Goal: Information Seeking & Learning: Learn about a topic

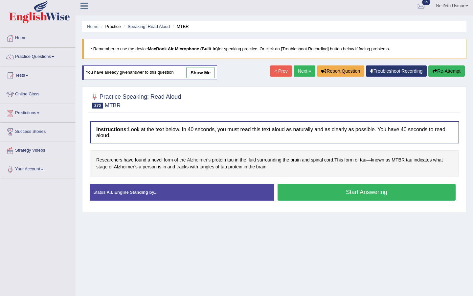
click at [194, 159] on span "Alzheimer's" at bounding box center [199, 159] width 24 height 7
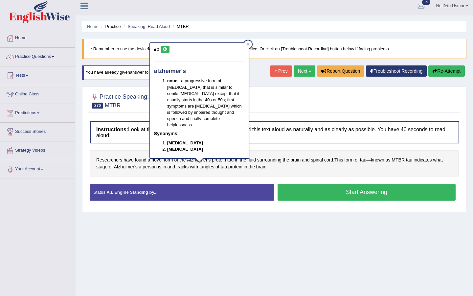
click at [166, 48] on icon at bounding box center [165, 49] width 5 height 4
click at [164, 49] on icon at bounding box center [165, 49] width 5 height 4
click at [157, 50] on icon at bounding box center [156, 50] width 5 height 4
click at [162, 50] on button at bounding box center [165, 49] width 9 height 7
click at [251, 44] on div at bounding box center [248, 44] width 8 height 8
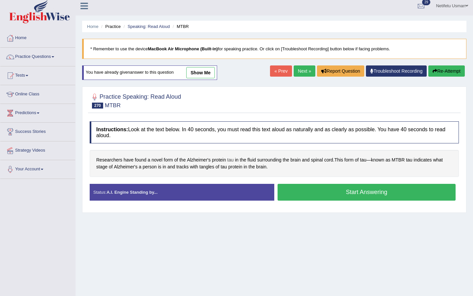
click at [233, 158] on span "tau" at bounding box center [230, 159] width 6 height 7
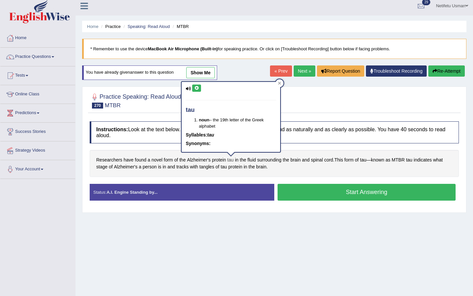
click at [233, 158] on span "tau" at bounding box center [230, 159] width 6 height 7
click at [197, 87] on icon at bounding box center [196, 88] width 5 height 4
click at [299, 70] on link "Next »" at bounding box center [305, 70] width 22 height 11
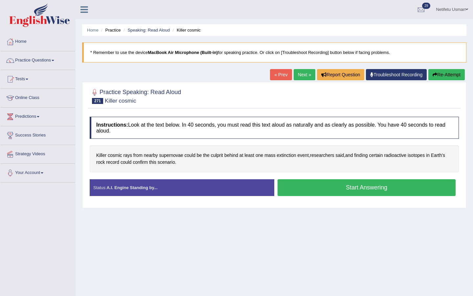
click at [287, 190] on button "Start Answering" at bounding box center [366, 187] width 178 height 17
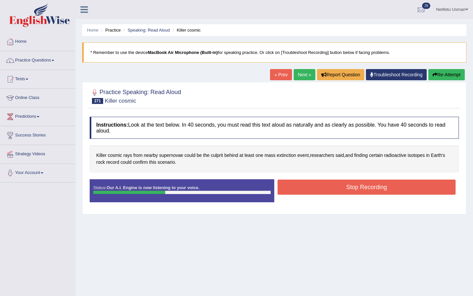
click at [287, 190] on button "Stop Recording" at bounding box center [366, 186] width 178 height 15
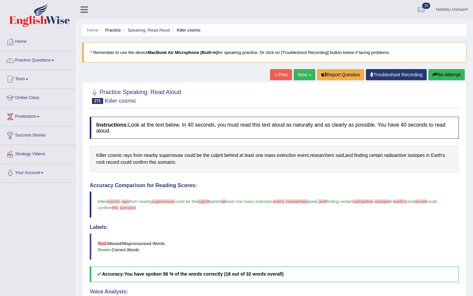
click at [452, 76] on button "Re-Attempt" at bounding box center [446, 74] width 36 height 11
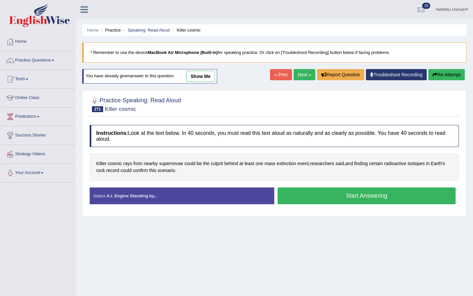
click at [341, 194] on button "Start Answering" at bounding box center [366, 195] width 178 height 17
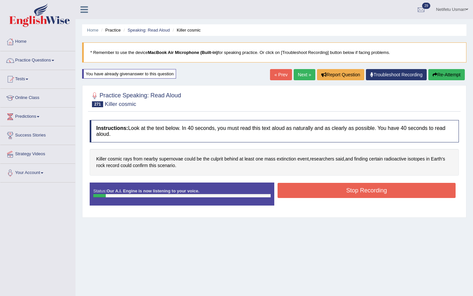
click at [438, 75] on button "Re-Attempt" at bounding box center [446, 74] width 36 height 11
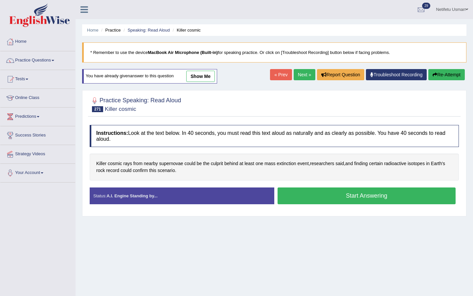
click at [347, 193] on button "Start Answering" at bounding box center [366, 195] width 178 height 17
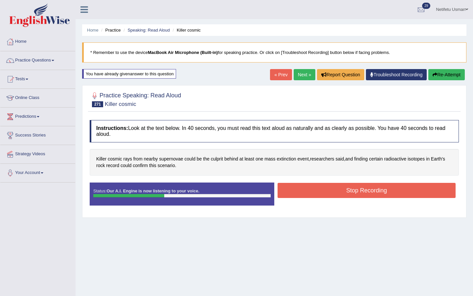
click at [301, 189] on button "Stop Recording" at bounding box center [366, 190] width 178 height 15
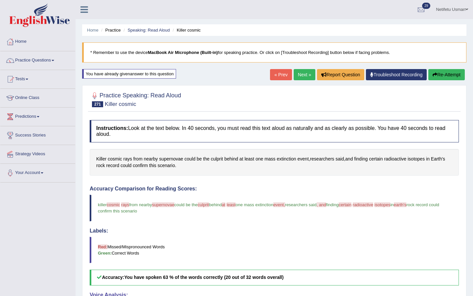
click at [446, 76] on button "Re-Attempt" at bounding box center [446, 74] width 36 height 11
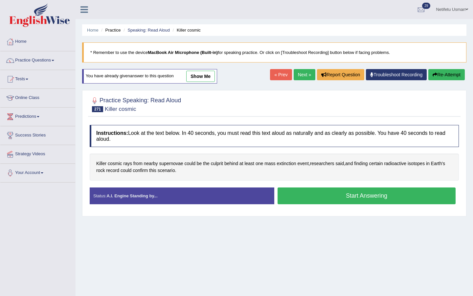
click at [329, 193] on button "Start Answering" at bounding box center [366, 195] width 178 height 17
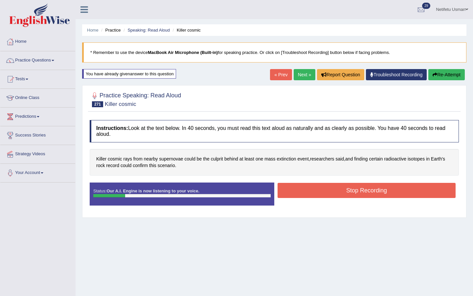
click at [446, 75] on button "Re-Attempt" at bounding box center [446, 74] width 36 height 11
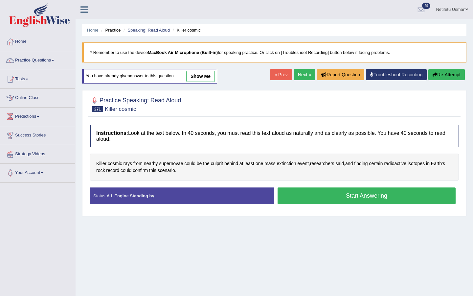
click at [303, 194] on button "Start Answering" at bounding box center [366, 195] width 178 height 17
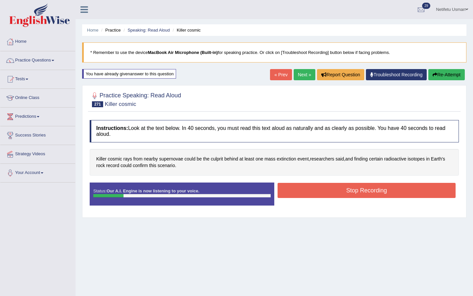
click at [439, 74] on button "Re-Attempt" at bounding box center [446, 74] width 36 height 11
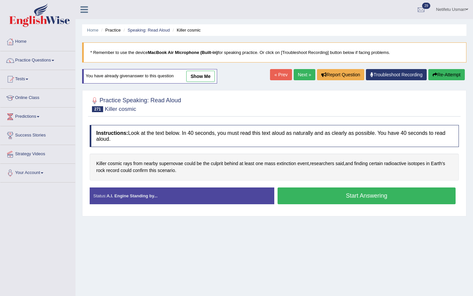
click at [329, 191] on button "Start Answering" at bounding box center [366, 195] width 178 height 17
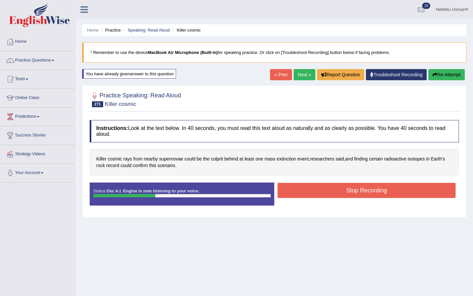
click at [298, 194] on button "Stop Recording" at bounding box center [366, 190] width 178 height 15
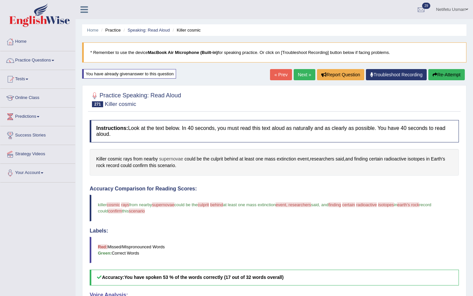
click at [173, 157] on span "supernovae" at bounding box center [171, 158] width 24 height 7
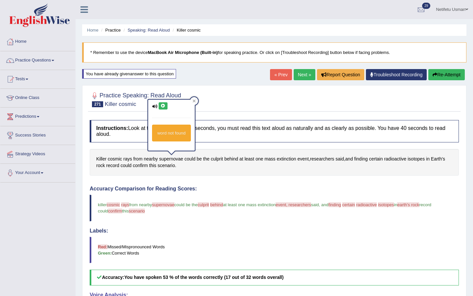
click at [166, 106] on button at bounding box center [163, 105] width 9 height 7
click at [193, 99] on div at bounding box center [194, 101] width 8 height 8
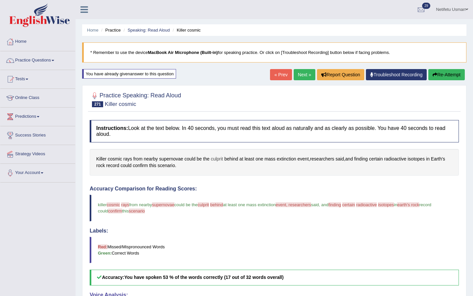
click at [218, 156] on span "culprit" at bounding box center [217, 158] width 12 height 7
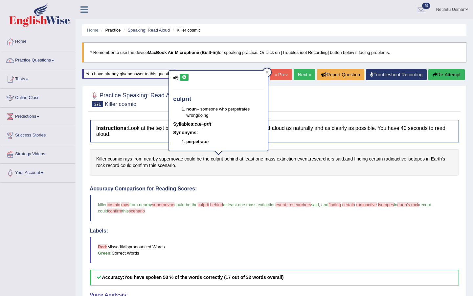
click at [185, 78] on icon at bounding box center [184, 77] width 5 height 4
drag, startPoint x: 185, startPoint y: 78, endPoint x: 185, endPoint y: 73, distance: 4.6
click at [185, 78] on icon at bounding box center [184, 77] width 5 height 4
click at [268, 72] on icon at bounding box center [267, 72] width 3 height 3
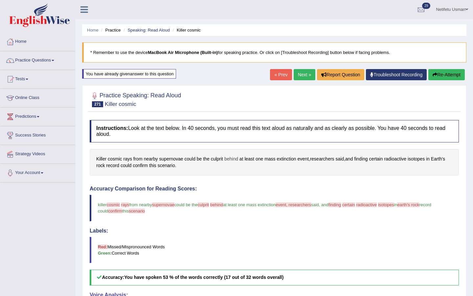
click at [235, 160] on span "behind" at bounding box center [231, 158] width 14 height 7
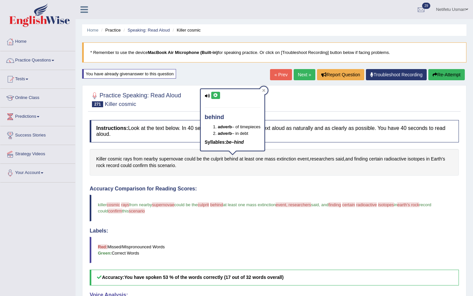
click at [215, 96] on icon at bounding box center [215, 95] width 5 height 4
click at [266, 87] on div at bounding box center [264, 90] width 8 height 8
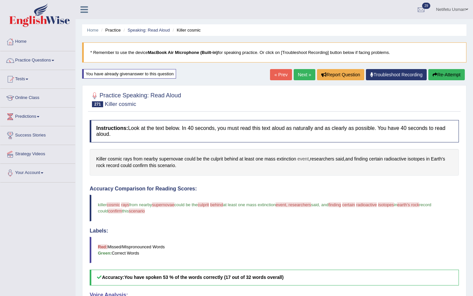
click at [307, 159] on span "event" at bounding box center [303, 158] width 11 height 7
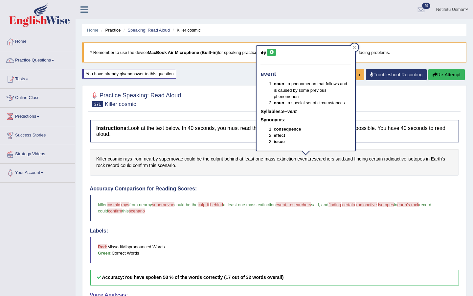
click at [273, 54] on icon at bounding box center [271, 52] width 5 height 4
click at [351, 46] on div at bounding box center [354, 47] width 8 height 8
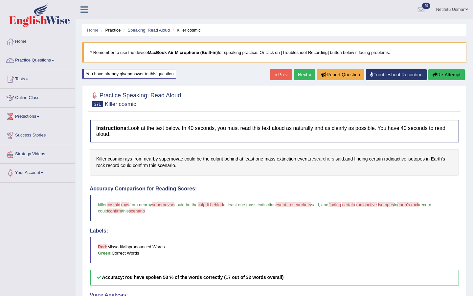
click at [316, 157] on span "researchers" at bounding box center [322, 158] width 24 height 7
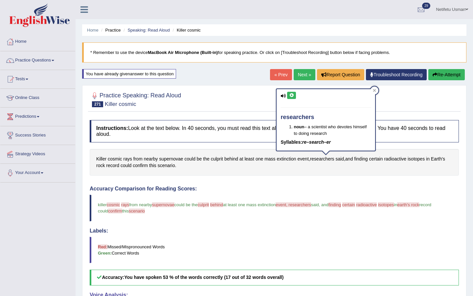
click at [289, 97] on button at bounding box center [291, 95] width 9 height 7
click at [291, 95] on icon at bounding box center [291, 95] width 5 height 4
click at [372, 87] on div at bounding box center [374, 90] width 8 height 8
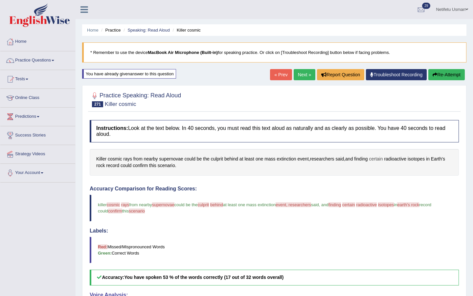
click at [376, 158] on span "certain" at bounding box center [376, 158] width 14 height 7
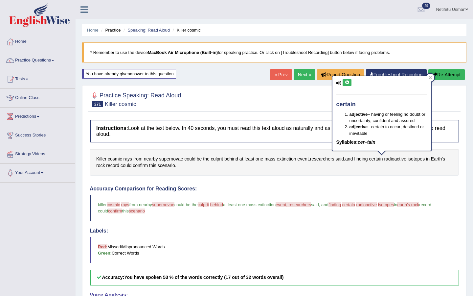
click at [346, 85] on button at bounding box center [347, 82] width 9 height 7
click at [390, 219] on blockquote "killer cosmic cos rays movies from nearby supernovae supernova could be the cul…" at bounding box center [274, 207] width 369 height 26
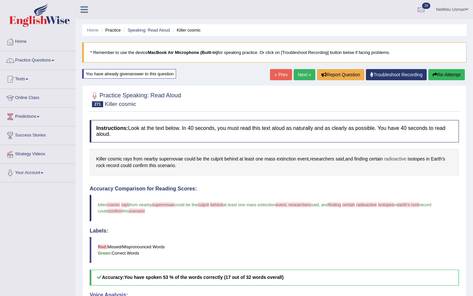
click at [399, 155] on span "radioactive" at bounding box center [395, 158] width 22 height 7
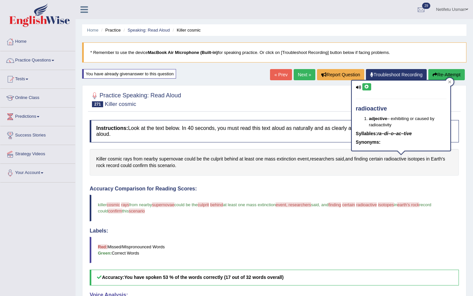
click at [368, 87] on icon at bounding box center [366, 87] width 5 height 4
click at [394, 206] on span "isotopes" at bounding box center [386, 204] width 16 height 5
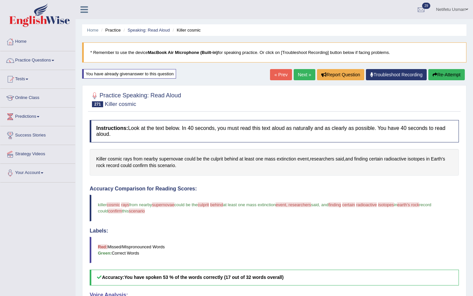
click at [394, 206] on span "isotopes" at bounding box center [386, 204] width 16 height 5
click at [416, 159] on span "isotopes" at bounding box center [416, 158] width 17 height 7
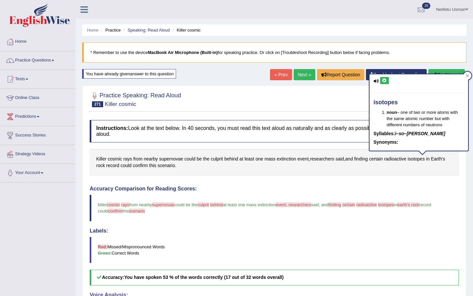
click at [385, 78] on icon at bounding box center [384, 80] width 5 height 4
click at [468, 75] on icon at bounding box center [467, 75] width 3 height 3
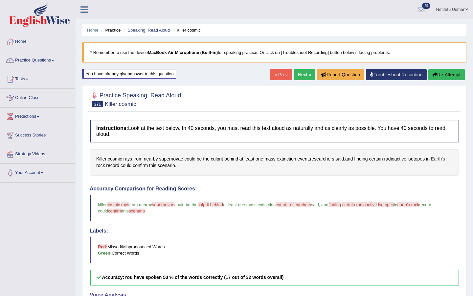
click at [440, 157] on span "Earth's" at bounding box center [438, 158] width 14 height 7
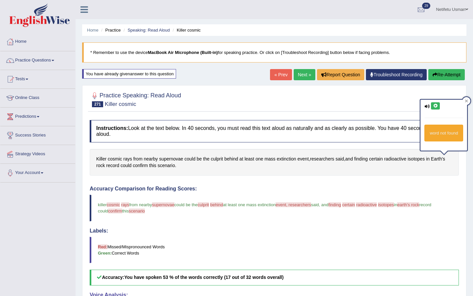
click at [437, 105] on icon at bounding box center [435, 106] width 5 height 4
click at [435, 107] on icon at bounding box center [435, 106] width 5 height 4
click at [113, 212] on span "confirm" at bounding box center [115, 210] width 14 height 5
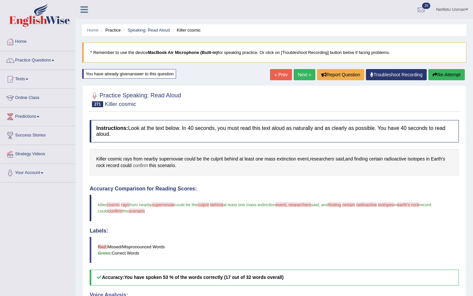
click at [136, 166] on span "confirm" at bounding box center [140, 165] width 15 height 7
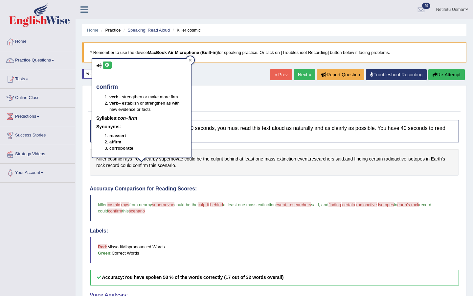
click at [107, 64] on icon at bounding box center [107, 65] width 5 height 4
click at [190, 60] on icon at bounding box center [189, 59] width 3 height 3
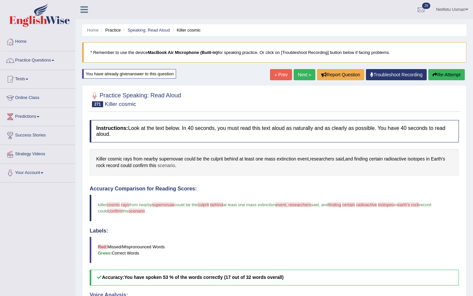
click at [162, 164] on span "scenario" at bounding box center [166, 165] width 17 height 7
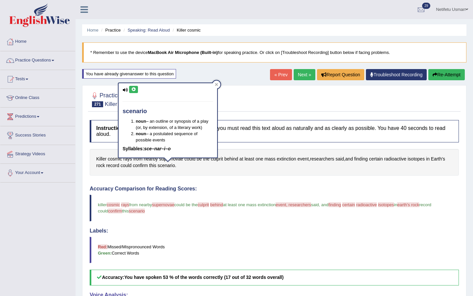
click at [133, 90] on icon at bounding box center [133, 89] width 5 height 4
click at [215, 81] on div at bounding box center [216, 84] width 8 height 8
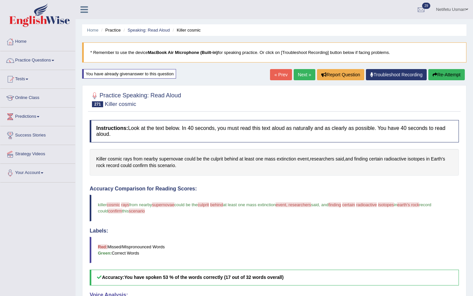
click at [439, 74] on button "Re-Attempt" at bounding box center [446, 74] width 36 height 11
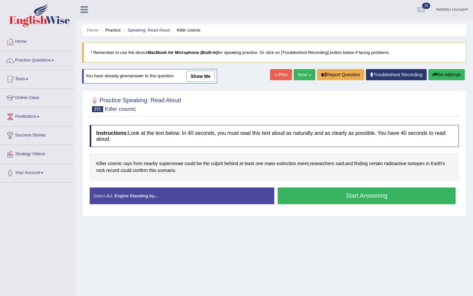
click at [301, 190] on button "Start Answering" at bounding box center [366, 195] width 178 height 17
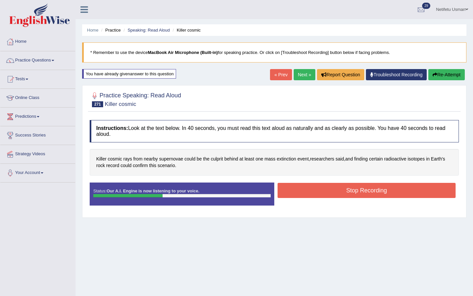
click at [301, 190] on button "Stop Recording" at bounding box center [366, 190] width 178 height 15
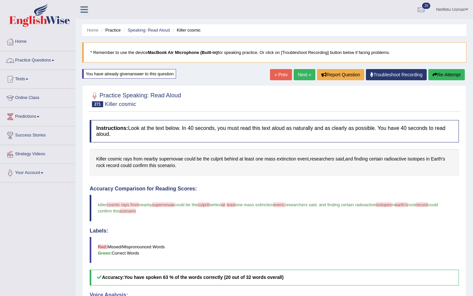
click at [47, 58] on link "Practice Questions" at bounding box center [37, 59] width 75 height 16
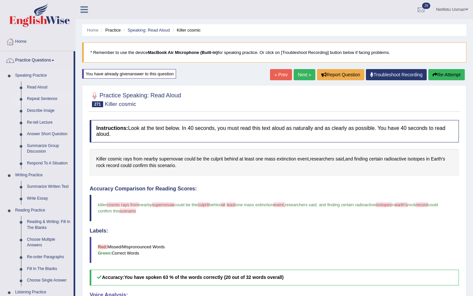
click at [38, 99] on link "Repeat Sentence" at bounding box center [49, 99] width 50 height 12
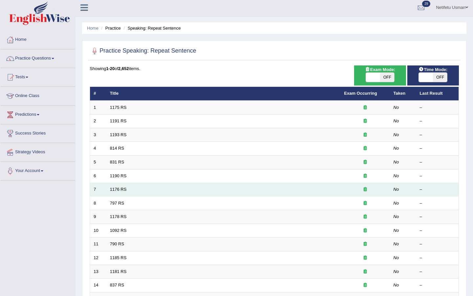
scroll to position [139, 0]
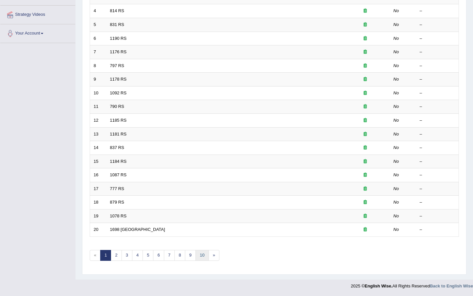
click at [201, 253] on link "10" at bounding box center [201, 255] width 13 height 11
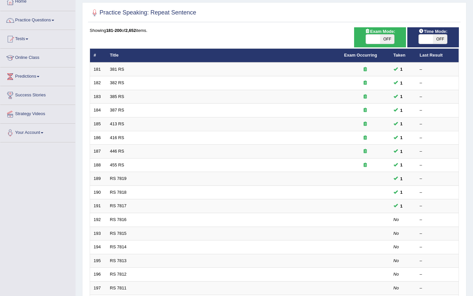
scroll to position [139, 0]
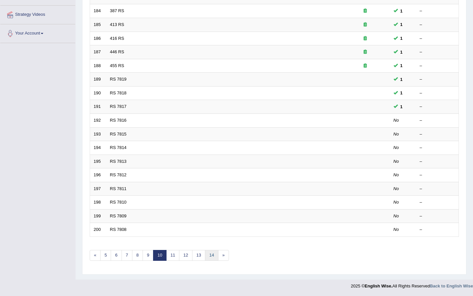
click at [212, 259] on link "14" at bounding box center [211, 255] width 13 height 11
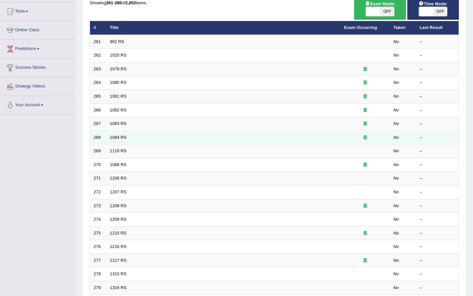
scroll to position [139, 0]
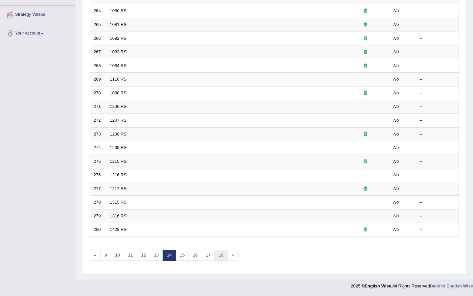
click at [221, 257] on link "18" at bounding box center [220, 255] width 13 height 11
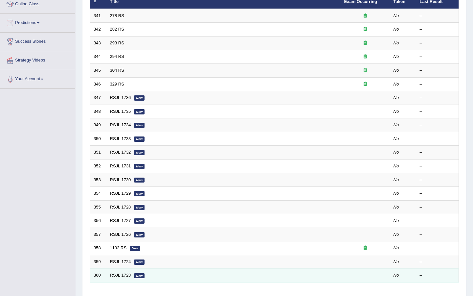
scroll to position [117, 0]
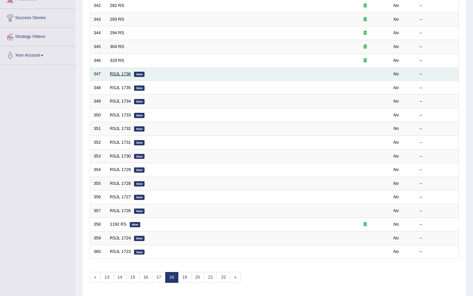
click at [126, 75] on link "RSJL 1736" at bounding box center [120, 73] width 21 height 5
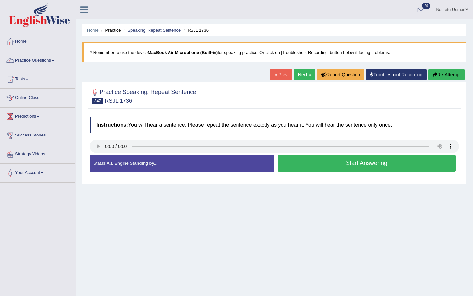
click at [285, 163] on button "Start Answering" at bounding box center [366, 163] width 178 height 17
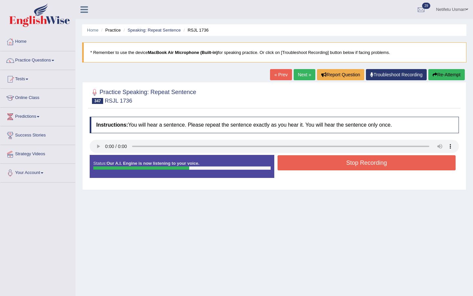
click at [285, 163] on button "Stop Recording" at bounding box center [366, 162] width 178 height 15
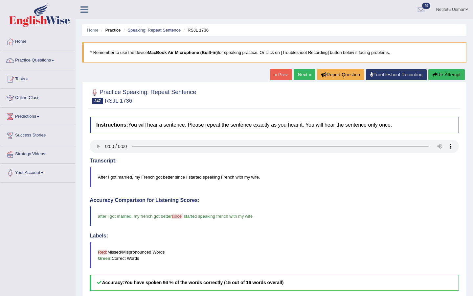
click at [306, 75] on link "Next »" at bounding box center [305, 74] width 22 height 11
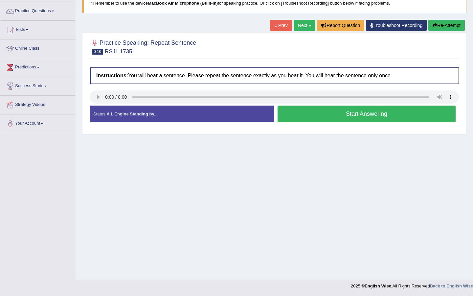
click at [314, 117] on button "Start Answering" at bounding box center [366, 113] width 178 height 17
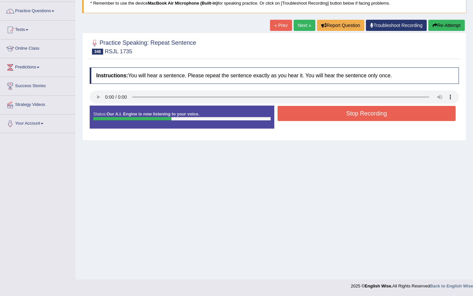
click at [336, 118] on button "Stop Recording" at bounding box center [366, 113] width 178 height 15
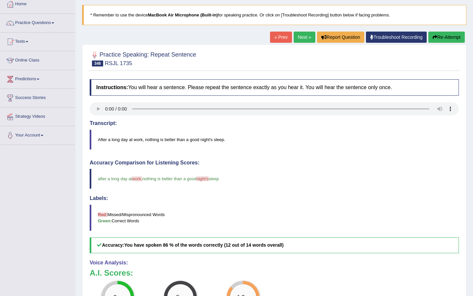
scroll to position [35, 0]
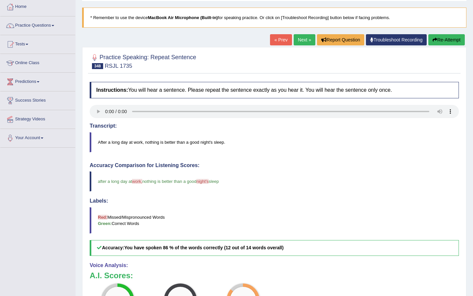
click at [295, 44] on link "Next »" at bounding box center [305, 39] width 22 height 11
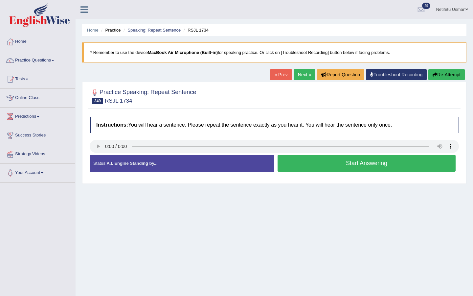
click at [300, 166] on button "Start Answering" at bounding box center [366, 163] width 178 height 17
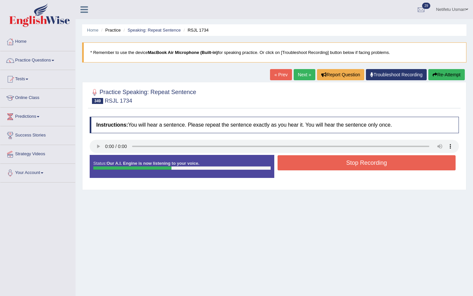
click at [300, 166] on button "Stop Recording" at bounding box center [366, 162] width 178 height 15
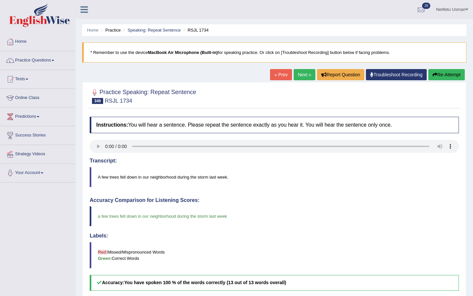
click at [294, 75] on link "Next »" at bounding box center [305, 74] width 22 height 11
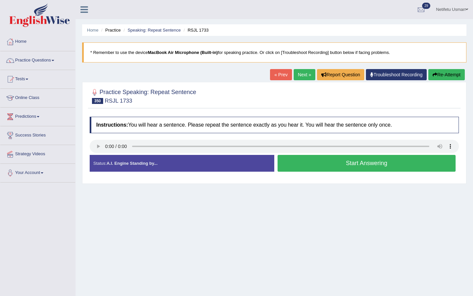
click at [312, 171] on div "Start Answering" at bounding box center [366, 164] width 185 height 18
click at [310, 168] on button "Start Answering" at bounding box center [366, 163] width 178 height 17
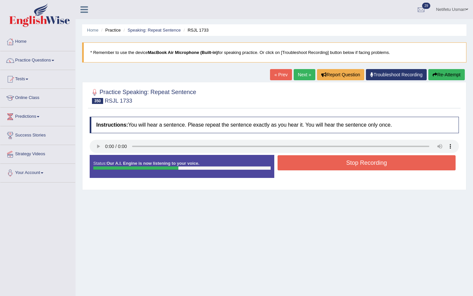
click at [310, 168] on button "Stop Recording" at bounding box center [366, 162] width 178 height 15
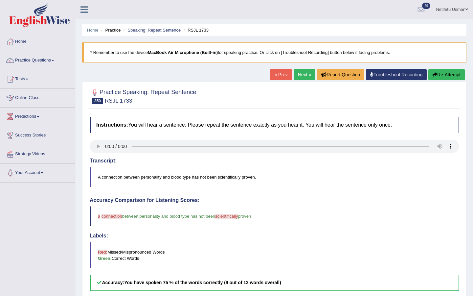
click at [297, 72] on link "Next »" at bounding box center [305, 74] width 22 height 11
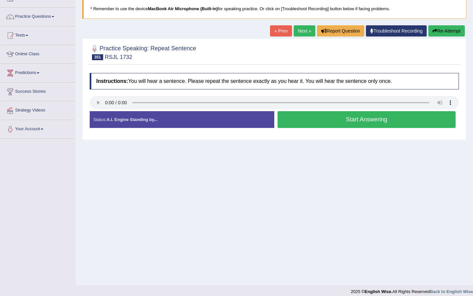
scroll to position [49, 0]
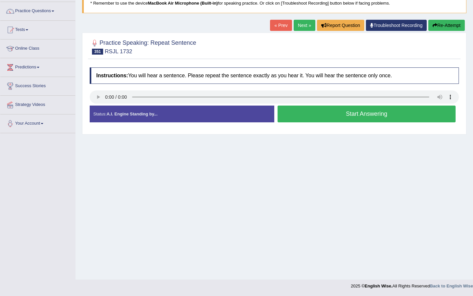
click at [306, 108] on button "Start Answering" at bounding box center [366, 113] width 178 height 17
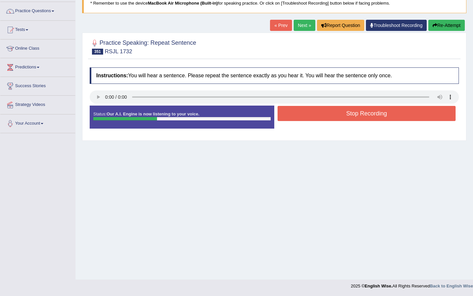
click at [306, 108] on button "Stop Recording" at bounding box center [366, 113] width 178 height 15
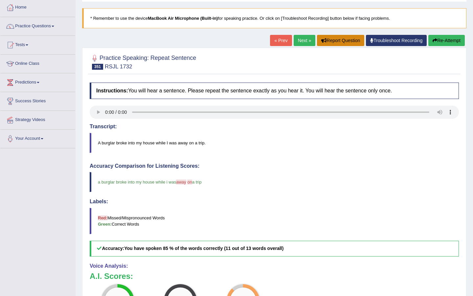
scroll to position [7, 0]
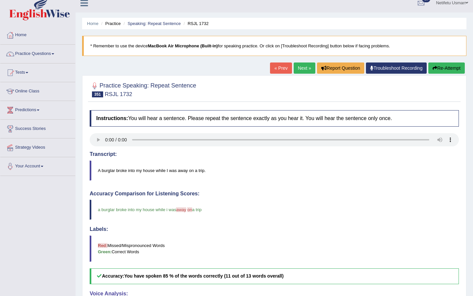
click at [294, 66] on link "Next »" at bounding box center [305, 67] width 22 height 11
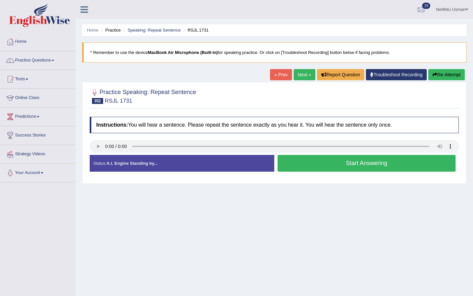
click at [355, 163] on button "Start Answering" at bounding box center [366, 163] width 178 height 17
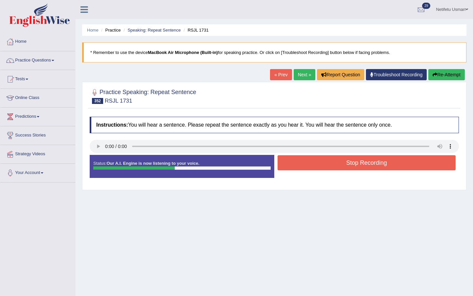
click at [355, 163] on button "Stop Recording" at bounding box center [366, 162] width 178 height 15
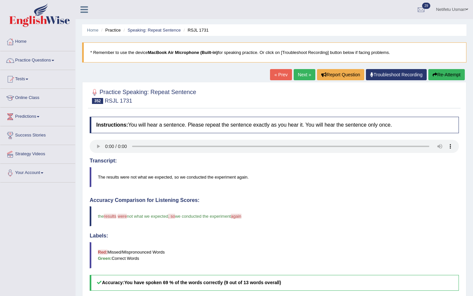
click at [299, 72] on link "Next »" at bounding box center [305, 74] width 22 height 11
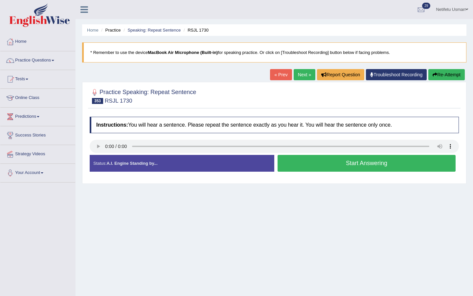
click at [311, 164] on button "Start Answering" at bounding box center [366, 163] width 178 height 17
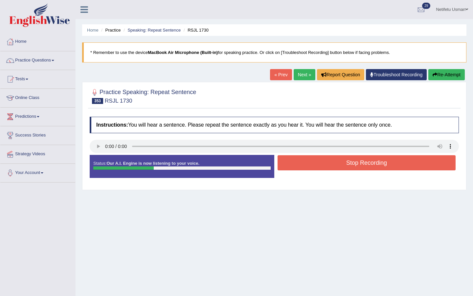
click at [301, 172] on div "Status: Our A.I. Engine is now listening to your voice. Start Answering Stop Re…" at bounding box center [274, 170] width 369 height 30
click at [301, 166] on button "Stop Recording" at bounding box center [366, 162] width 178 height 15
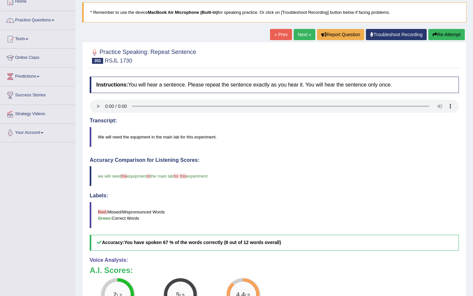
scroll to position [29, 0]
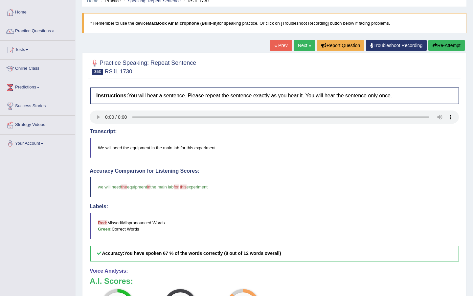
click at [296, 48] on link "Next »" at bounding box center [305, 45] width 22 height 11
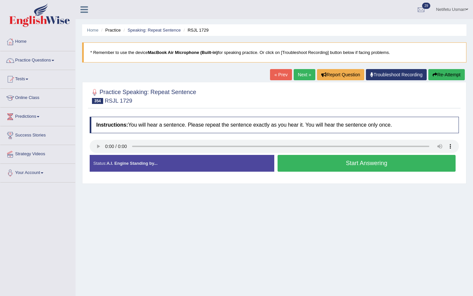
click at [327, 171] on button "Start Answering" at bounding box center [366, 163] width 178 height 17
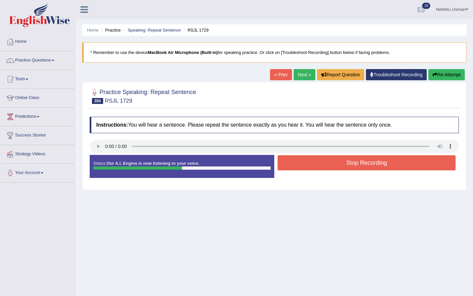
click at [327, 171] on div "Stop Recording" at bounding box center [366, 163] width 185 height 17
click at [324, 166] on button "Stop Recording" at bounding box center [366, 162] width 178 height 15
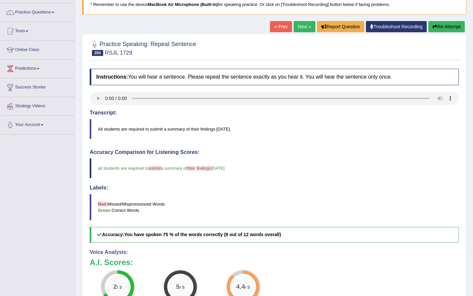
scroll to position [66, 0]
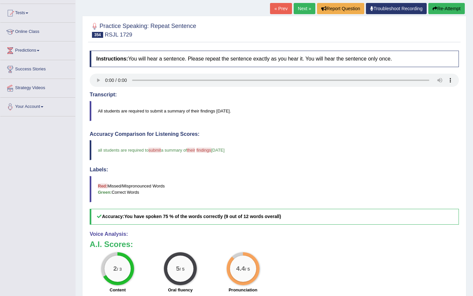
click at [297, 11] on link "Next »" at bounding box center [305, 8] width 22 height 11
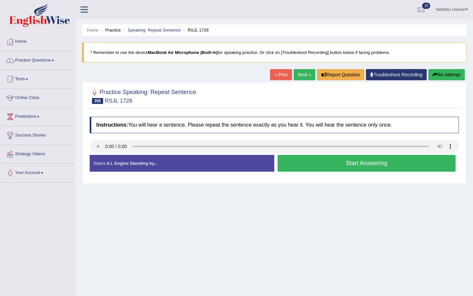
click at [321, 165] on button "Start Answering" at bounding box center [366, 163] width 178 height 17
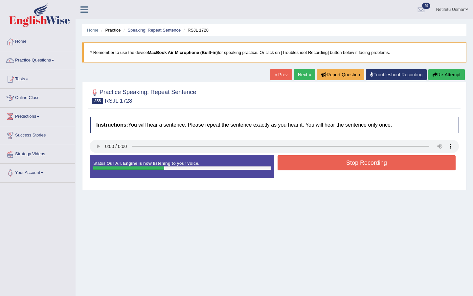
click at [321, 165] on button "Stop Recording" at bounding box center [366, 162] width 178 height 15
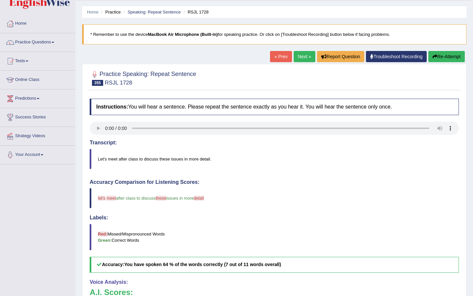
scroll to position [10, 0]
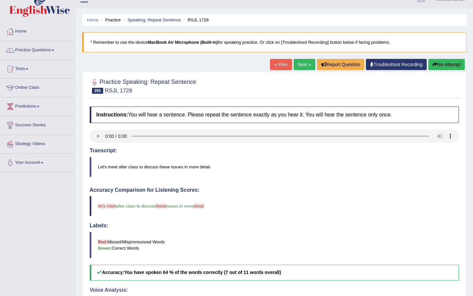
click at [296, 63] on link "Next »" at bounding box center [305, 64] width 22 height 11
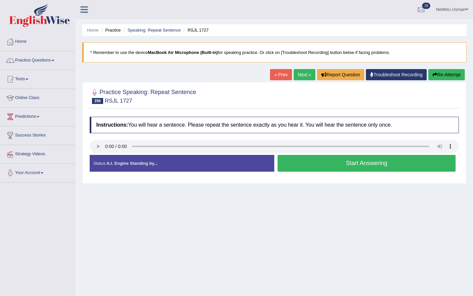
click at [304, 159] on button "Start Answering" at bounding box center [366, 163] width 178 height 17
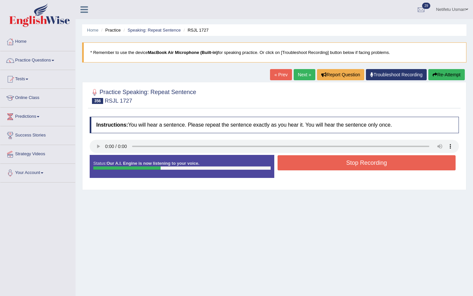
click at [304, 159] on button "Stop Recording" at bounding box center [366, 162] width 178 height 15
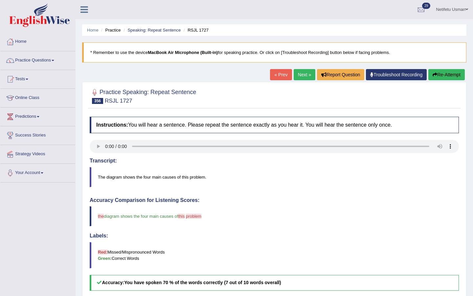
click at [298, 74] on link "Next »" at bounding box center [305, 74] width 22 height 11
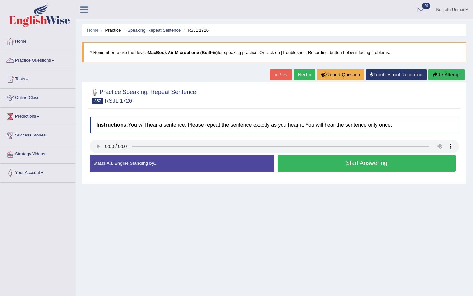
click at [313, 160] on button "Start Answering" at bounding box center [366, 163] width 178 height 17
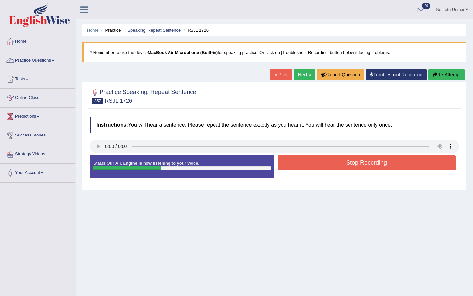
click at [313, 160] on button "Stop Recording" at bounding box center [366, 162] width 178 height 15
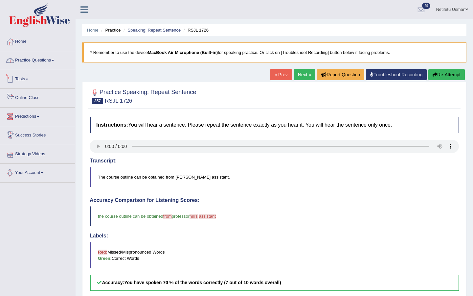
click at [55, 62] on link "Practice Questions" at bounding box center [37, 59] width 75 height 16
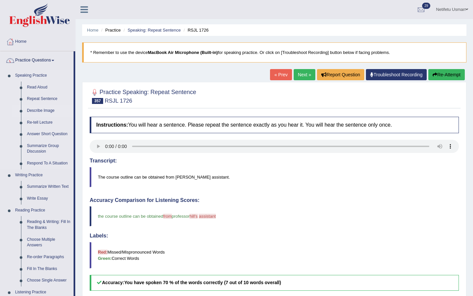
click at [40, 107] on link "Describe Image" at bounding box center [49, 111] width 50 height 12
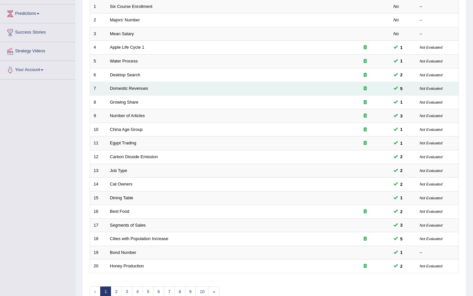
scroll to position [139, 0]
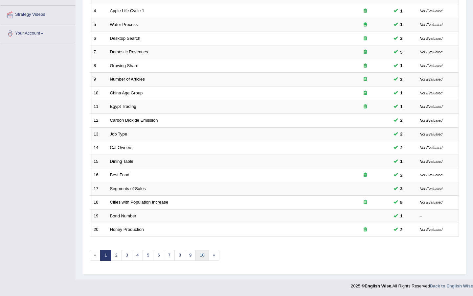
click at [205, 258] on link "10" at bounding box center [201, 255] width 13 height 11
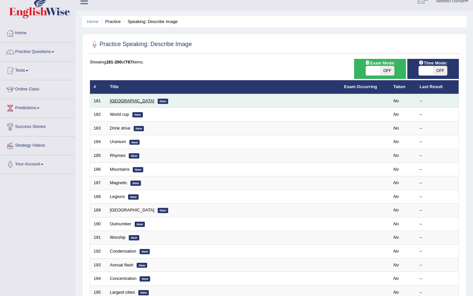
click at [113, 101] on link "[GEOGRAPHIC_DATA]" at bounding box center [132, 100] width 44 height 5
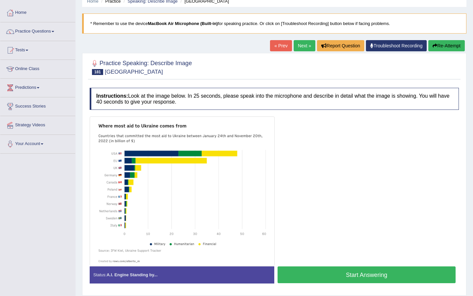
scroll to position [30, 0]
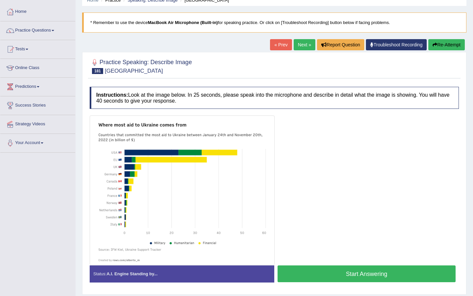
click at [349, 279] on button "Start Answering" at bounding box center [366, 273] width 178 height 17
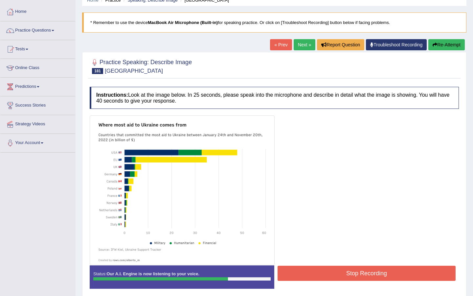
click at [349, 279] on button "Stop Recording" at bounding box center [366, 272] width 178 height 15
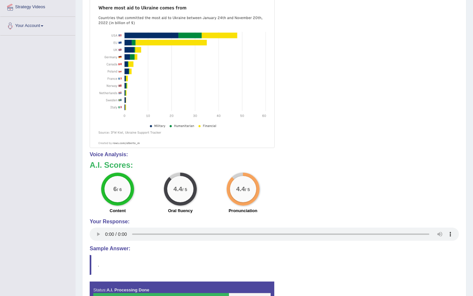
scroll to position [0, 0]
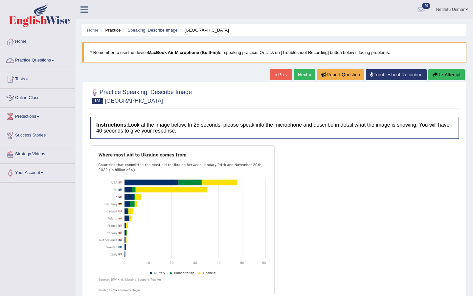
click at [30, 58] on link "Practice Questions" at bounding box center [37, 59] width 75 height 16
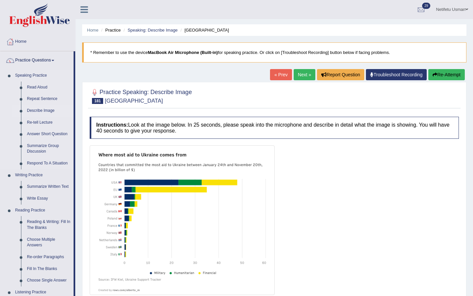
click at [38, 109] on link "Describe Image" at bounding box center [49, 111] width 50 height 12
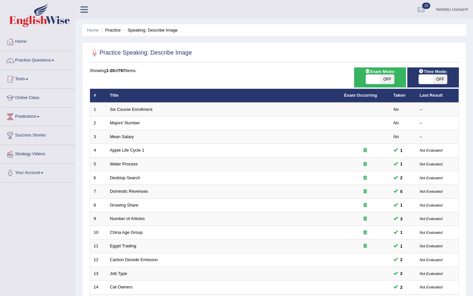
click at [389, 77] on span "OFF" at bounding box center [387, 79] width 14 height 9
checkbox input "true"
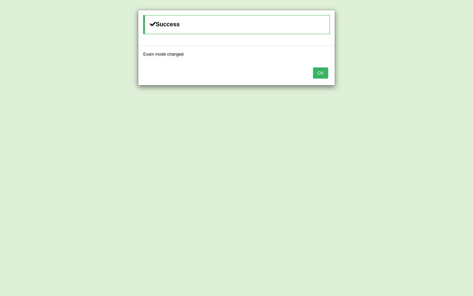
click at [316, 75] on button "OK" at bounding box center [320, 72] width 15 height 11
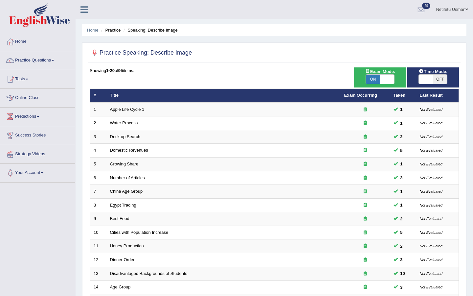
click at [442, 77] on span "OFF" at bounding box center [440, 79] width 14 height 9
checkbox input "true"
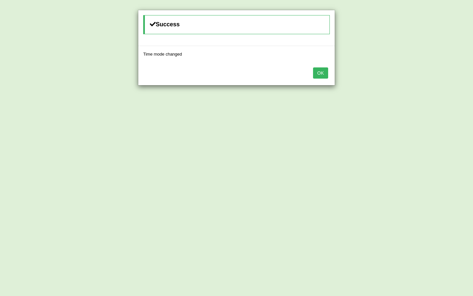
click at [318, 71] on button "OK" at bounding box center [320, 72] width 15 height 11
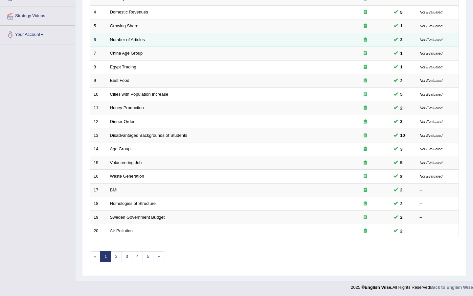
scroll to position [139, 0]
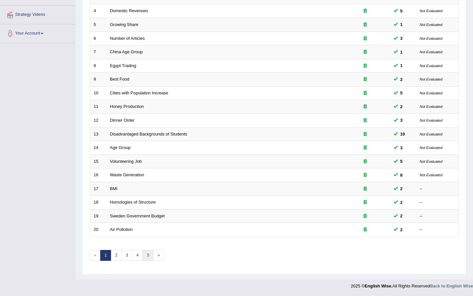
click at [146, 255] on link "5" at bounding box center [148, 255] width 11 height 11
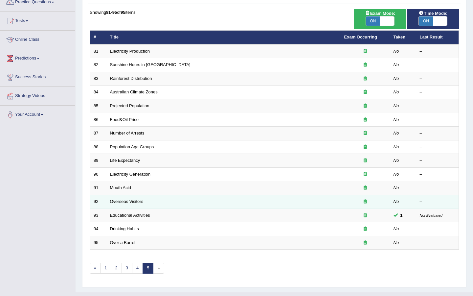
scroll to position [71, 0]
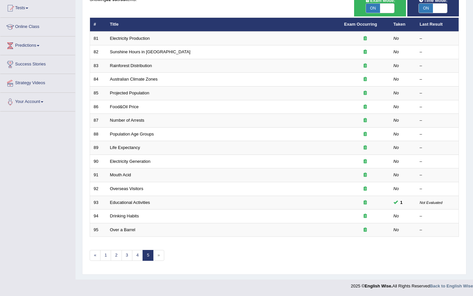
click at [155, 255] on span "»" at bounding box center [158, 255] width 11 height 11
click at [156, 255] on span "»" at bounding box center [158, 255] width 11 height 11
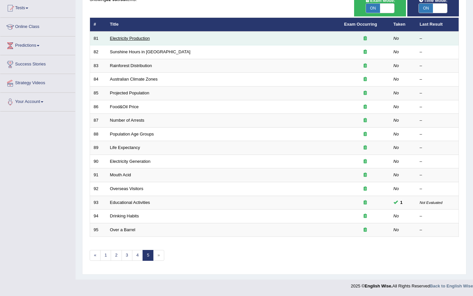
click at [135, 37] on link "Electricity Production" at bounding box center [130, 38] width 40 height 5
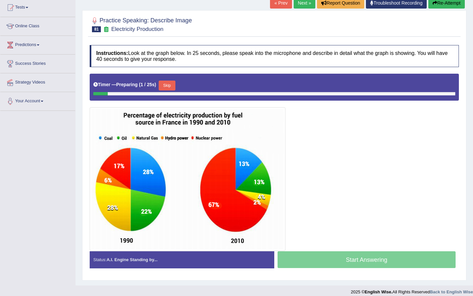
scroll to position [77, 0]
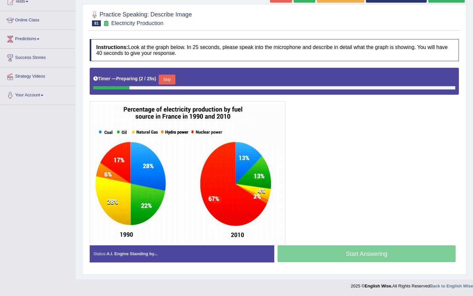
click at [167, 78] on button "Skip" at bounding box center [167, 80] width 16 height 10
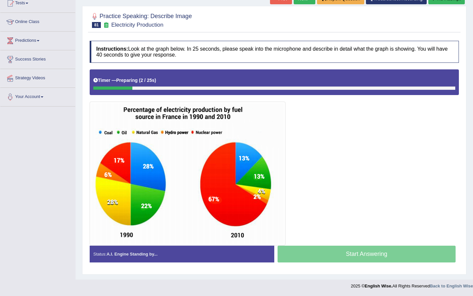
scroll to position [76, 0]
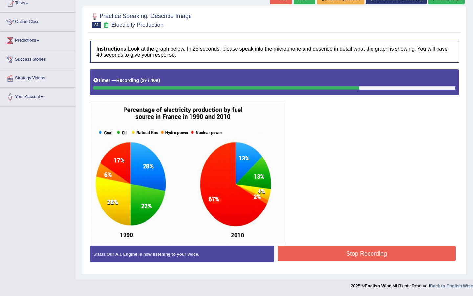
click at [360, 252] on button "Stop Recording" at bounding box center [366, 253] width 178 height 15
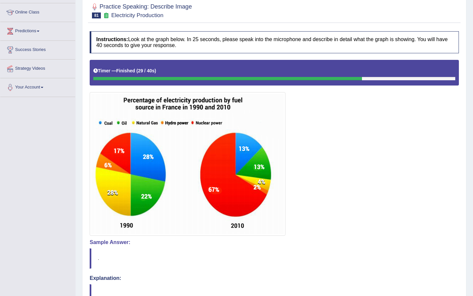
scroll to position [151, 0]
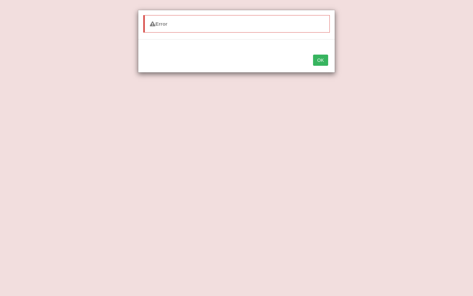
click at [325, 62] on button "OK" at bounding box center [320, 60] width 15 height 11
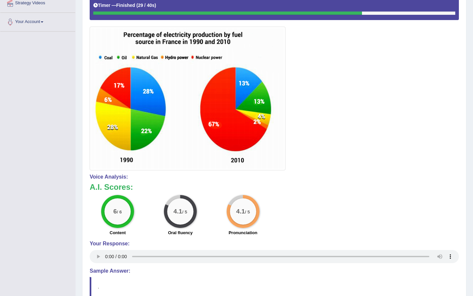
scroll to position [0, 0]
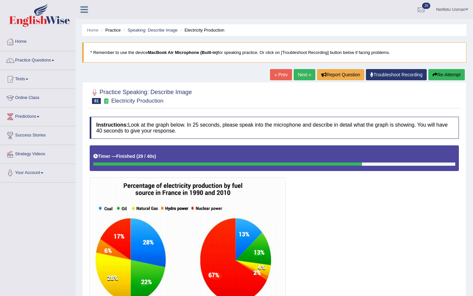
click at [298, 79] on link "Next »" at bounding box center [305, 74] width 22 height 11
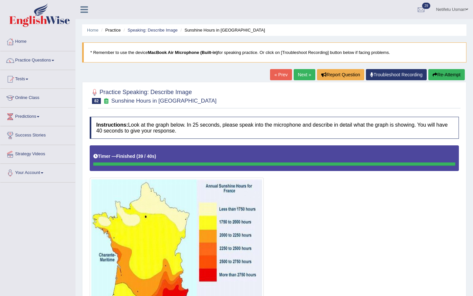
click at [367, 222] on div at bounding box center [274, 238] width 369 height 186
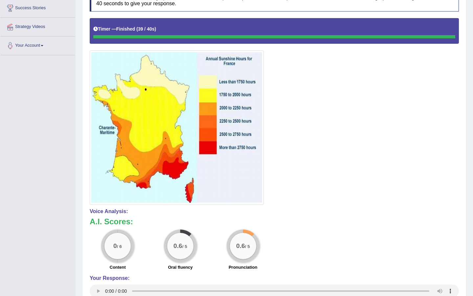
scroll to position [62, 0]
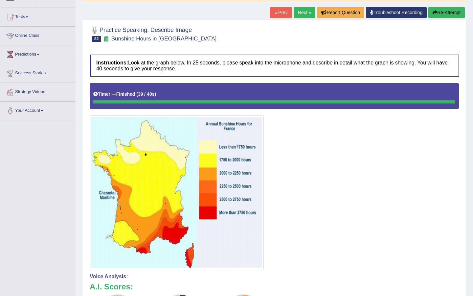
click at [444, 11] on button "Re-Attempt" at bounding box center [446, 12] width 36 height 11
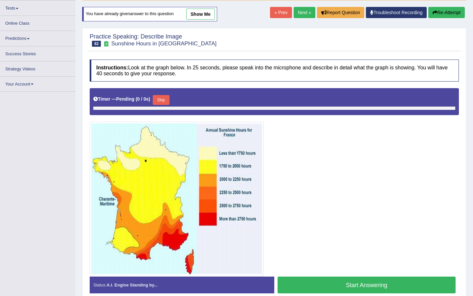
click at [444, 11] on button "Re-Attempt" at bounding box center [446, 12] width 36 height 11
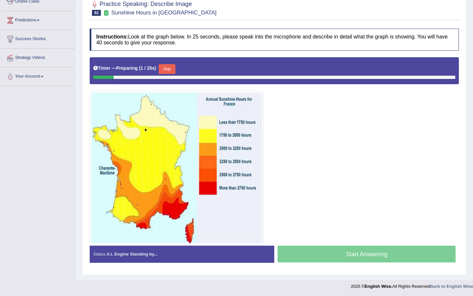
scroll to position [97, 0]
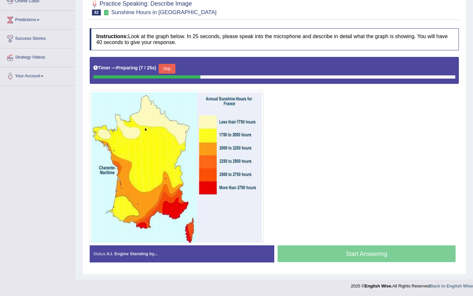
click at [173, 69] on button "Skip" at bounding box center [167, 69] width 16 height 10
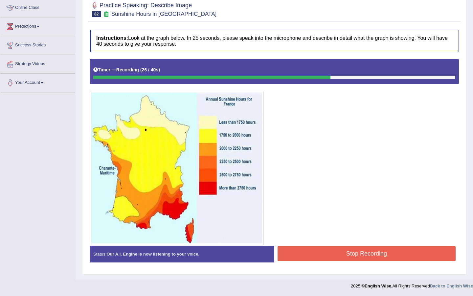
click at [305, 255] on button "Stop Recording" at bounding box center [366, 253] width 178 height 15
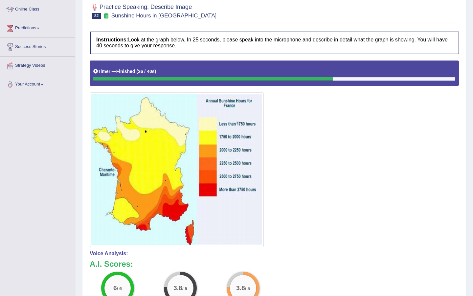
scroll to position [0, 0]
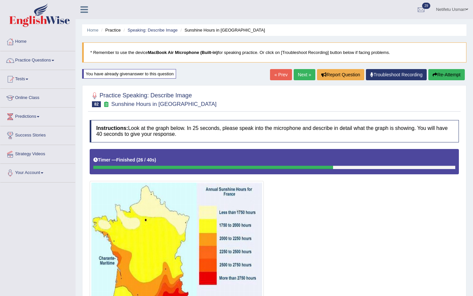
click at [435, 71] on button "Re-Attempt" at bounding box center [446, 74] width 36 height 11
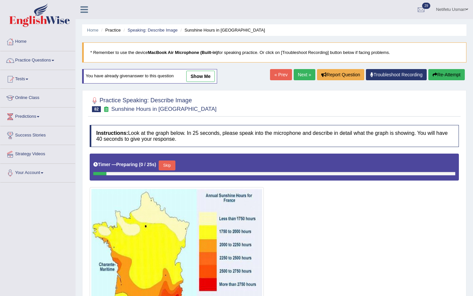
click at [175, 163] on button "Skip" at bounding box center [167, 165] width 16 height 10
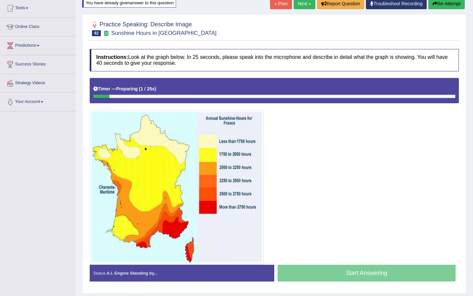
scroll to position [76, 0]
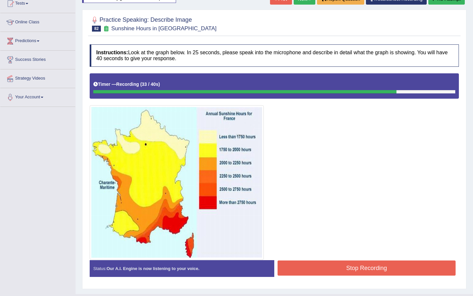
click at [329, 271] on button "Stop Recording" at bounding box center [366, 267] width 178 height 15
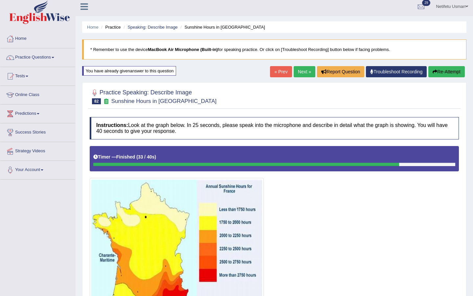
scroll to position [0, 0]
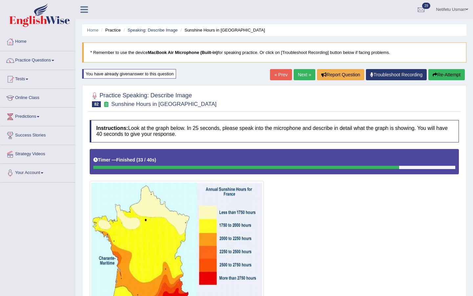
click at [296, 72] on link "Next »" at bounding box center [305, 74] width 22 height 11
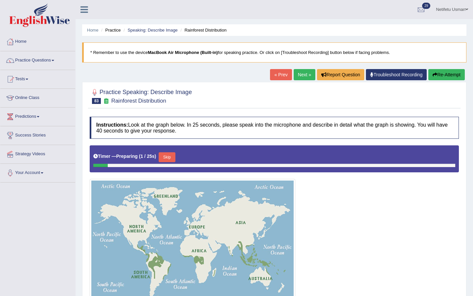
click at [167, 162] on button "Skip" at bounding box center [167, 157] width 16 height 10
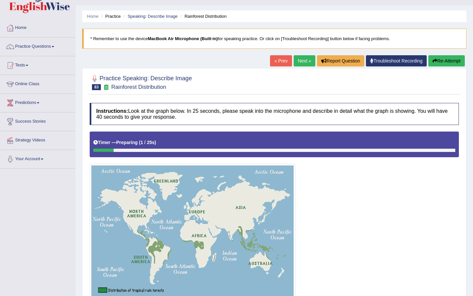
scroll to position [67, 0]
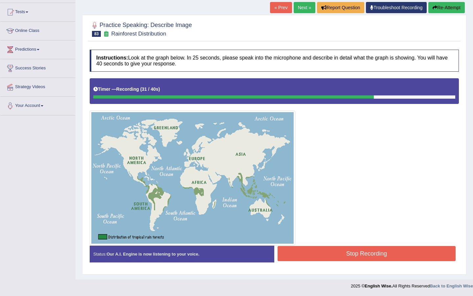
click at [305, 254] on button "Stop Recording" at bounding box center [366, 253] width 178 height 15
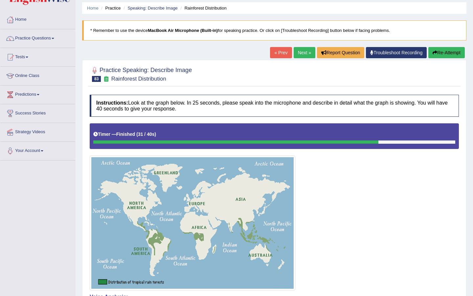
scroll to position [12, 0]
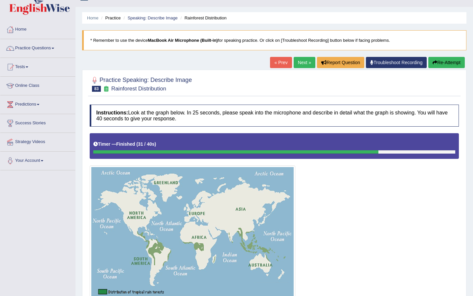
click at [297, 59] on link "Next »" at bounding box center [305, 62] width 22 height 11
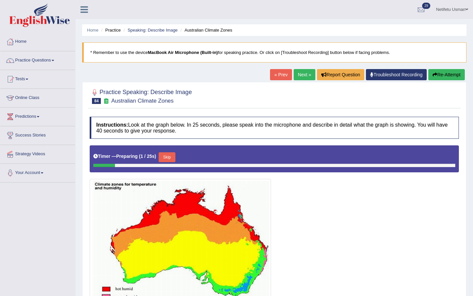
click at [174, 159] on button "Skip" at bounding box center [167, 157] width 16 height 10
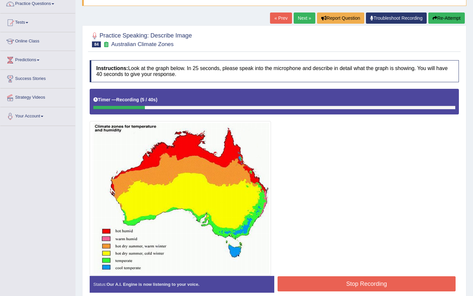
scroll to position [65, 0]
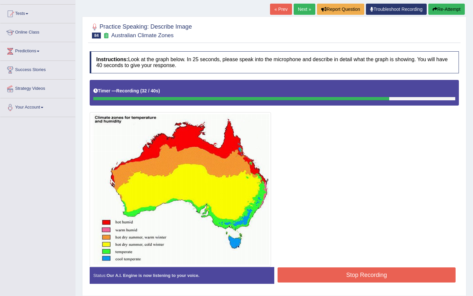
click at [289, 271] on button "Stop Recording" at bounding box center [366, 274] width 178 height 15
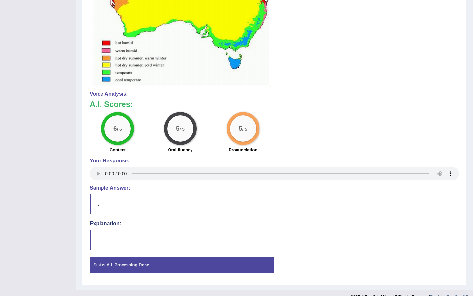
scroll to position [0, 0]
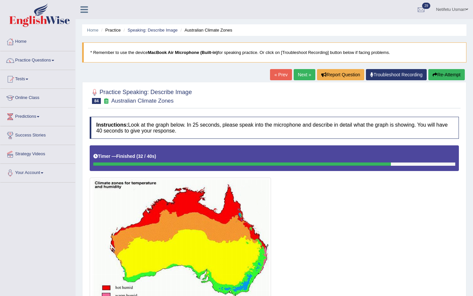
click at [299, 76] on link "Next »" at bounding box center [305, 74] width 22 height 11
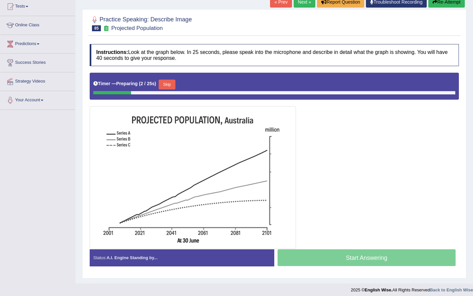
scroll to position [77, 0]
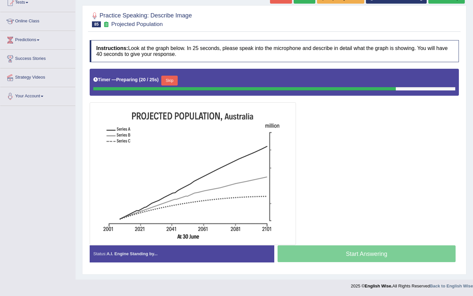
click at [326, 253] on div "Start Answering" at bounding box center [366, 254] width 185 height 18
click at [170, 77] on button "Skip" at bounding box center [169, 81] width 16 height 10
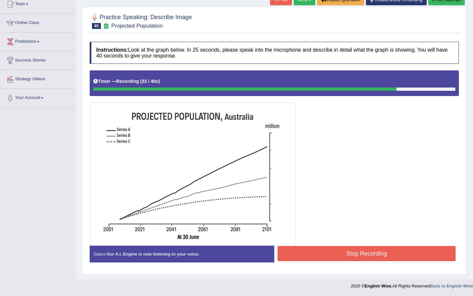
click at [315, 258] on button "Stop Recording" at bounding box center [366, 253] width 178 height 15
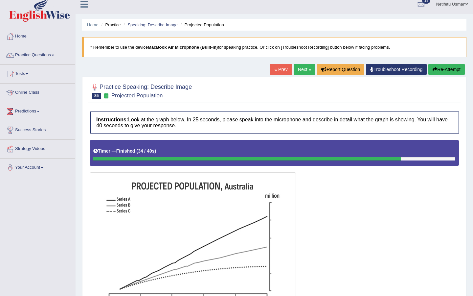
scroll to position [0, 0]
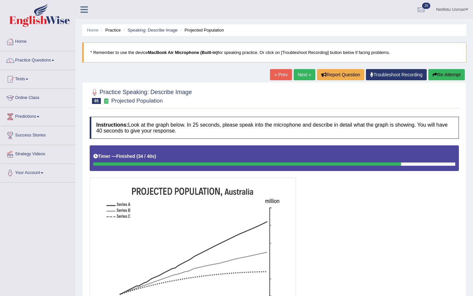
click at [434, 76] on icon "button" at bounding box center [434, 74] width 5 height 5
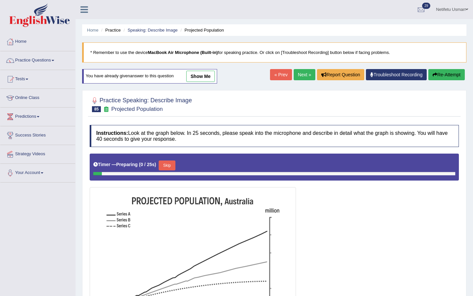
scroll to position [85, 0]
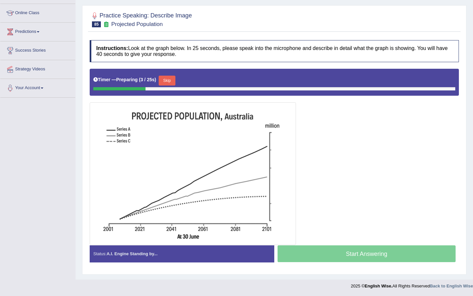
click at [167, 81] on button "Skip" at bounding box center [167, 81] width 16 height 10
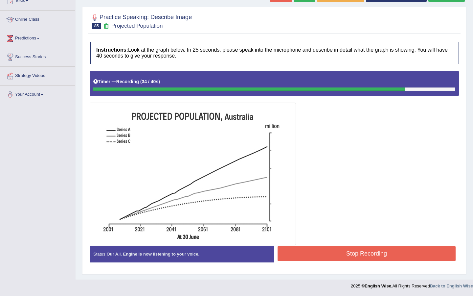
click at [321, 253] on button "Stop Recording" at bounding box center [366, 253] width 178 height 15
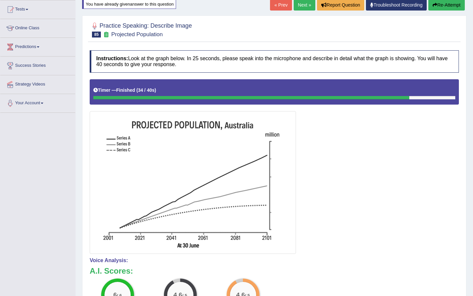
scroll to position [48, 0]
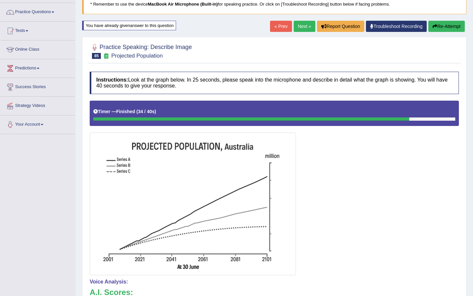
click at [298, 24] on link "Next »" at bounding box center [305, 26] width 22 height 11
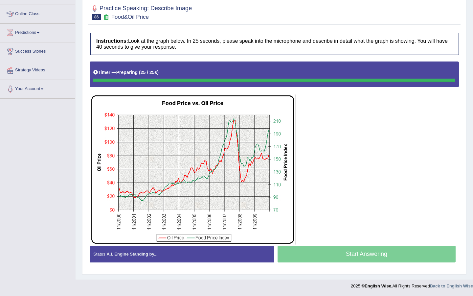
scroll to position [84, 0]
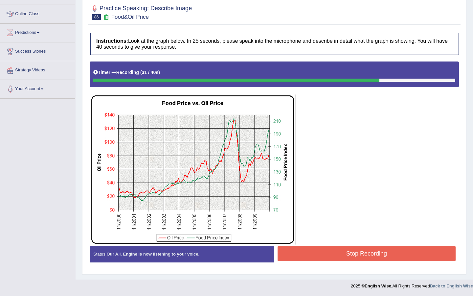
click at [292, 241] on img at bounding box center [192, 169] width 203 height 148
click at [292, 249] on button "Stop Recording" at bounding box center [366, 253] width 178 height 15
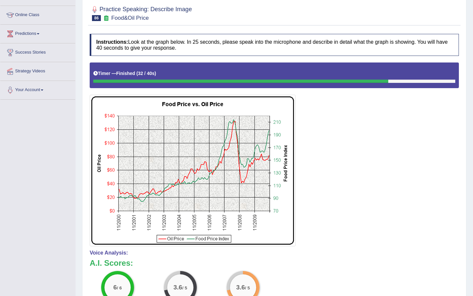
scroll to position [0, 0]
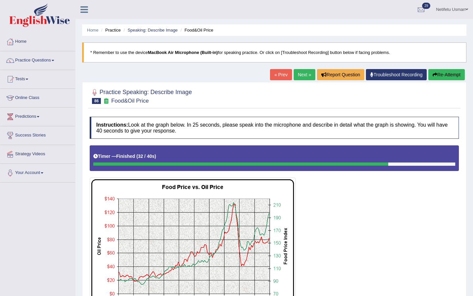
click at [437, 76] on button "Re-Attempt" at bounding box center [446, 74] width 36 height 11
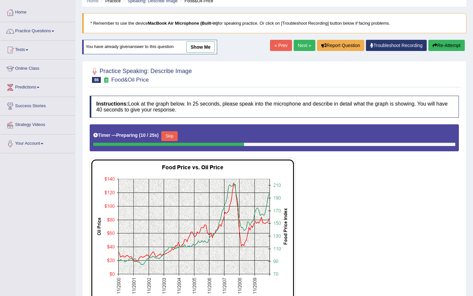
scroll to position [94, 0]
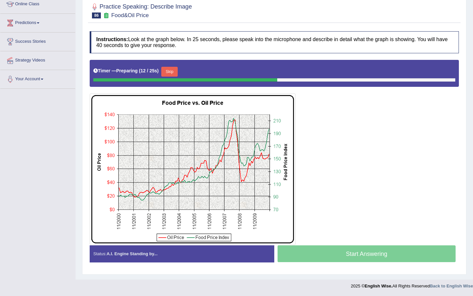
click at [173, 74] on button "Skip" at bounding box center [169, 72] width 16 height 10
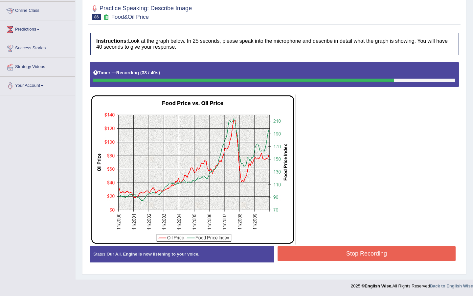
click at [336, 250] on button "Stop Recording" at bounding box center [366, 253] width 178 height 15
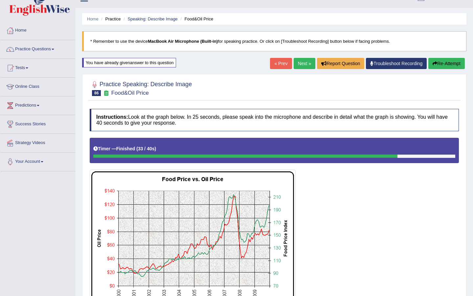
scroll to position [0, 0]
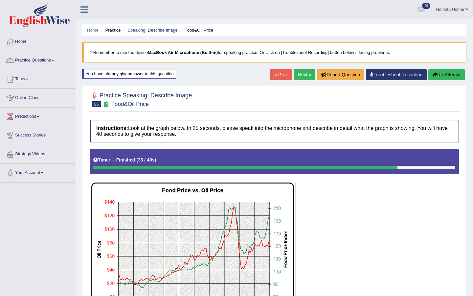
click at [296, 77] on link "Next »" at bounding box center [305, 74] width 22 height 11
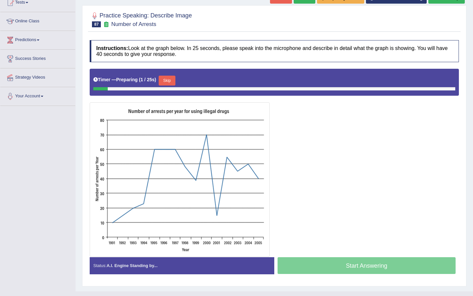
scroll to position [81, 0]
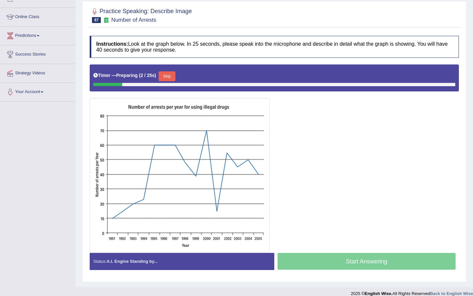
click at [169, 75] on button "Skip" at bounding box center [167, 76] width 16 height 10
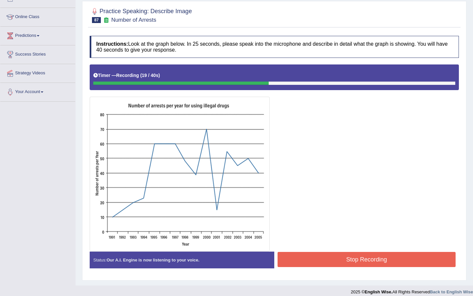
click at [307, 261] on button "Stop Recording" at bounding box center [366, 259] width 178 height 15
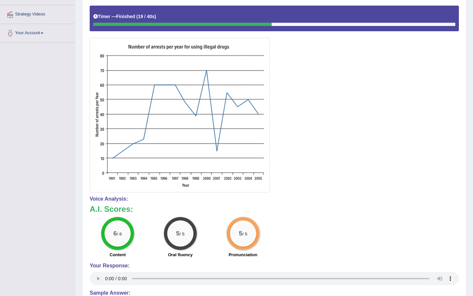
scroll to position [0, 0]
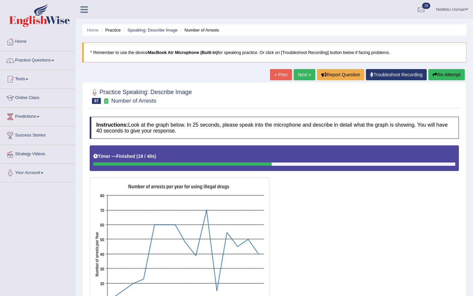
click at [300, 73] on link "Next »" at bounding box center [305, 74] width 22 height 11
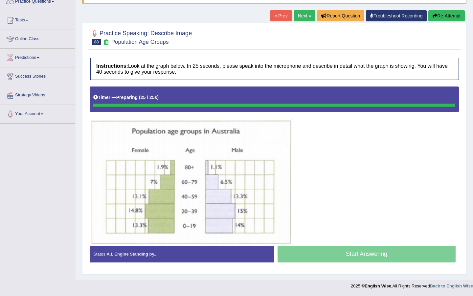
scroll to position [59, 0]
click at [167, 97] on div "Timer — Preparing ( 25 / 25s )" at bounding box center [274, 97] width 362 height 11
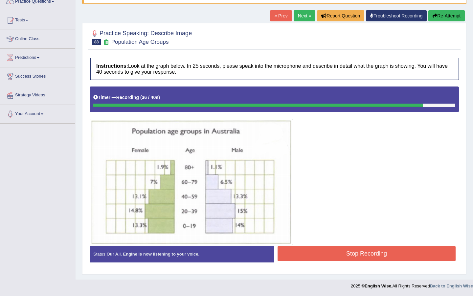
click at [300, 256] on button "Stop Recording" at bounding box center [366, 253] width 178 height 15
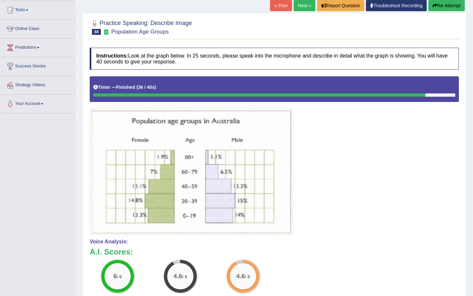
scroll to position [0, 0]
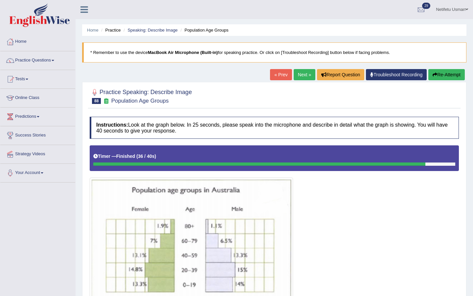
click at [300, 74] on link "Next »" at bounding box center [305, 74] width 22 height 11
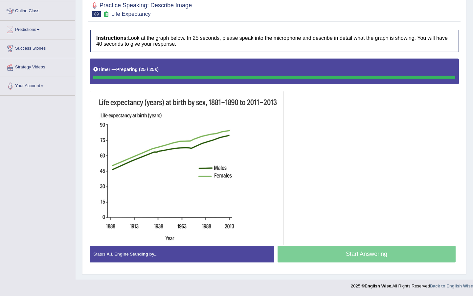
scroll to position [87, 0]
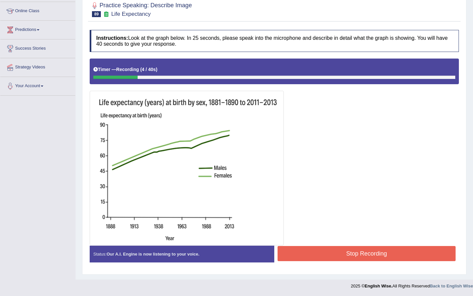
click at [296, 254] on button "Stop Recording" at bounding box center [366, 253] width 178 height 15
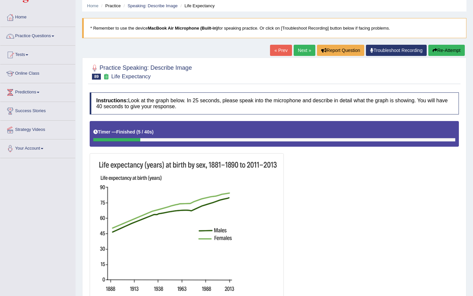
scroll to position [5, 0]
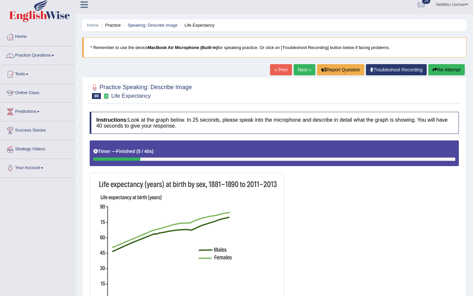
click at [448, 71] on button "Re-Attempt" at bounding box center [446, 69] width 36 height 11
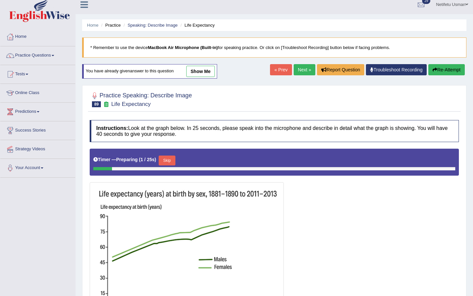
click at [173, 158] on button "Skip" at bounding box center [167, 160] width 16 height 10
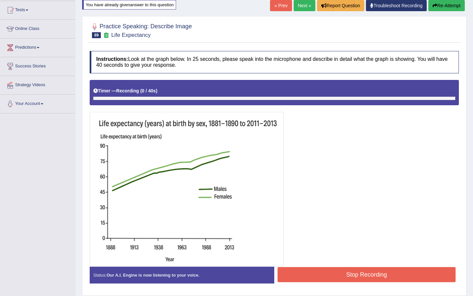
scroll to position [77, 0]
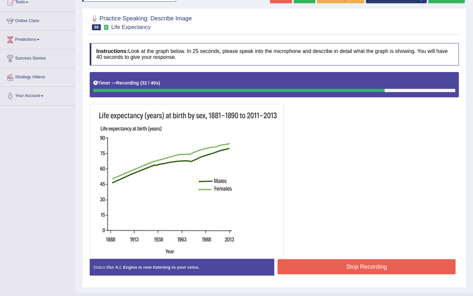
click at [329, 262] on button "Stop Recording" at bounding box center [366, 266] width 178 height 15
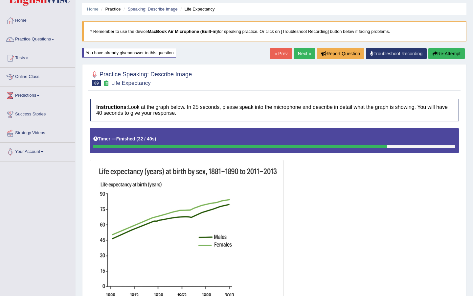
scroll to position [16, 0]
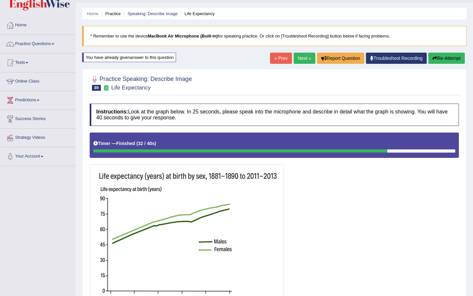
click at [442, 58] on button "Re-Attempt" at bounding box center [446, 58] width 36 height 11
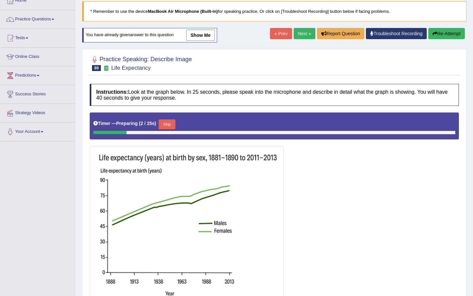
scroll to position [49, 0]
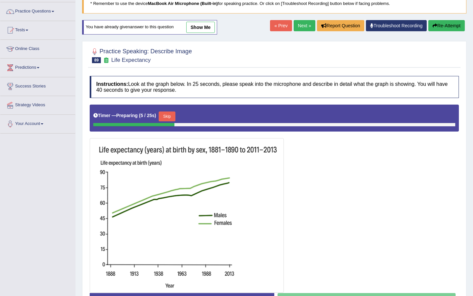
click at [171, 118] on button "Skip" at bounding box center [167, 116] width 16 height 10
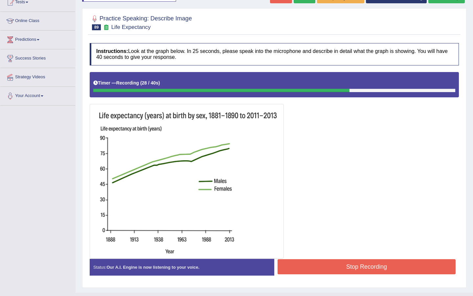
scroll to position [90, 0]
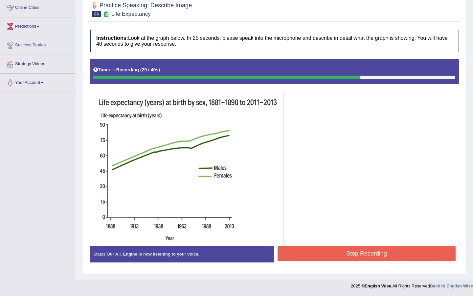
click at [306, 255] on button "Stop Recording" at bounding box center [366, 253] width 178 height 15
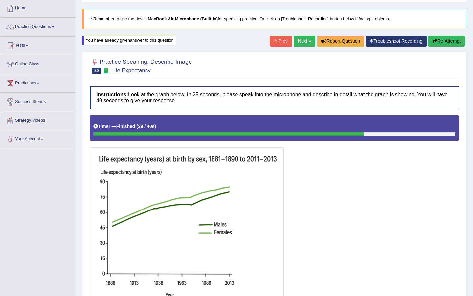
scroll to position [32, 0]
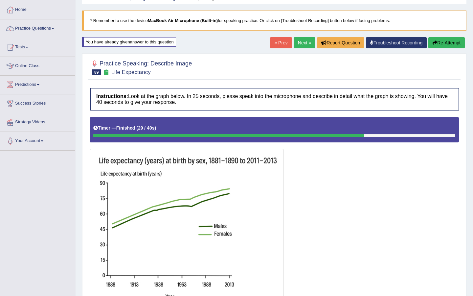
click at [306, 45] on link "Next »" at bounding box center [305, 42] width 22 height 11
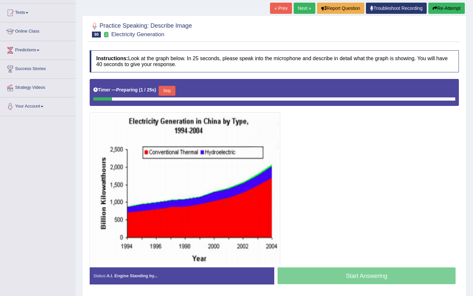
scroll to position [70, 0]
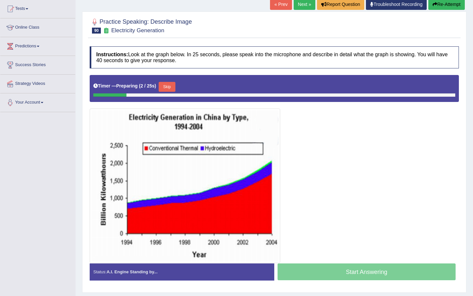
click at [170, 86] on button "Skip" at bounding box center [167, 87] width 16 height 10
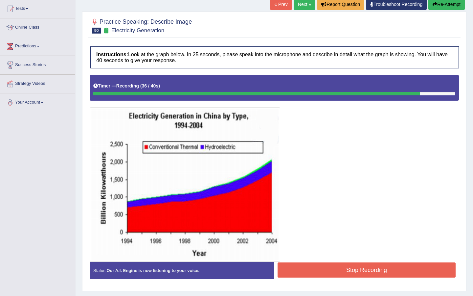
click at [361, 273] on button "Stop Recording" at bounding box center [366, 269] width 178 height 15
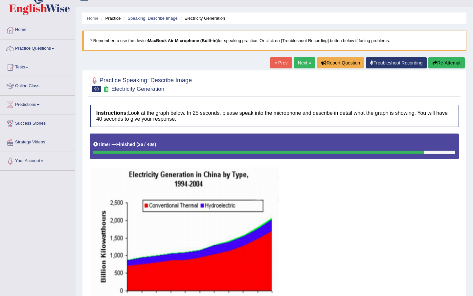
scroll to position [12, 0]
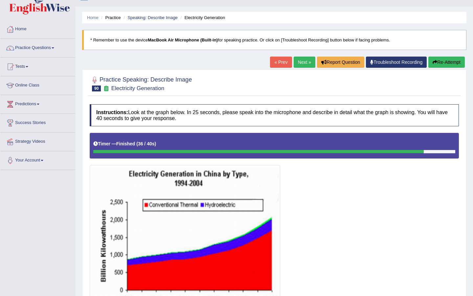
click at [448, 61] on button "Re-Attempt" at bounding box center [446, 61] width 36 height 11
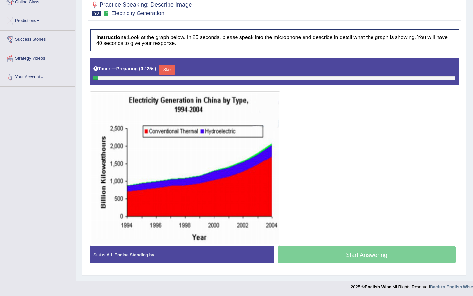
scroll to position [97, 0]
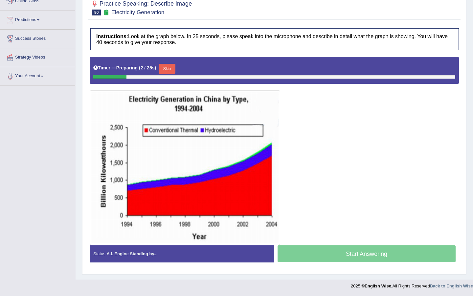
click at [173, 72] on button "Skip" at bounding box center [167, 69] width 16 height 10
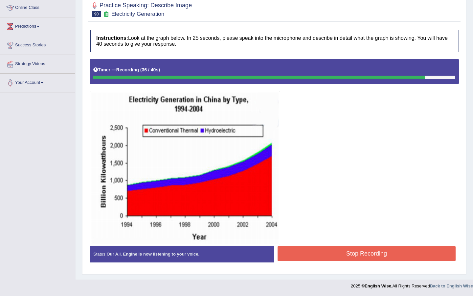
click at [320, 256] on button "Stop Recording" at bounding box center [366, 253] width 178 height 15
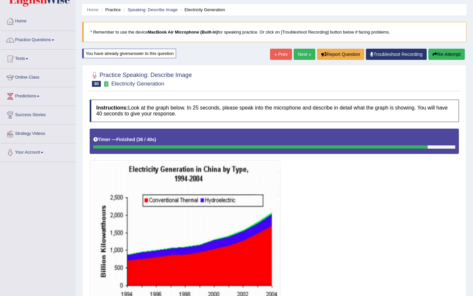
scroll to position [0, 0]
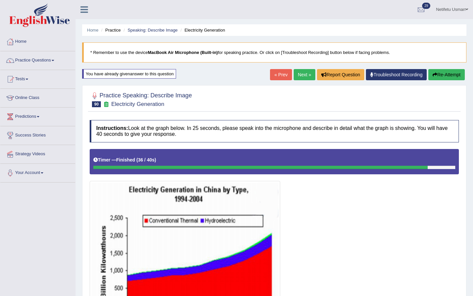
click at [297, 75] on link "Next »" at bounding box center [305, 74] width 22 height 11
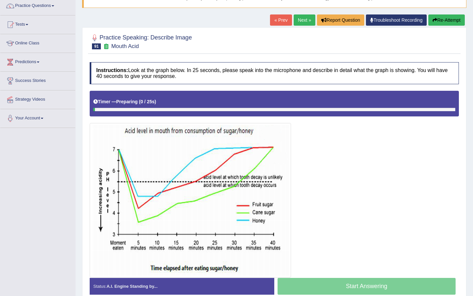
scroll to position [55, 0]
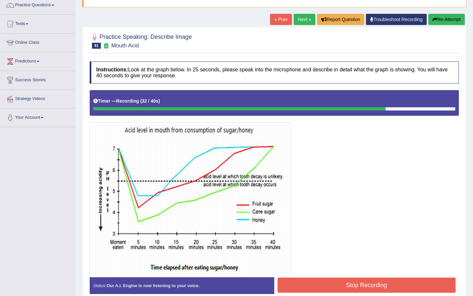
click at [362, 287] on button "Stop Recording" at bounding box center [366, 284] width 178 height 15
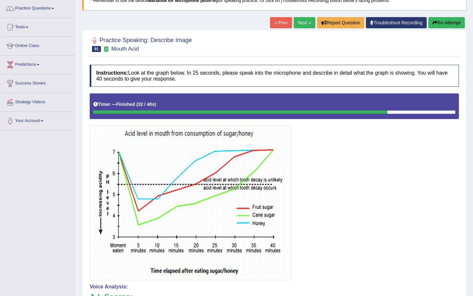
scroll to position [37, 0]
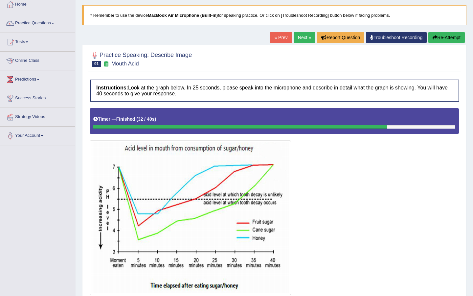
click at [303, 38] on link "Next »" at bounding box center [305, 37] width 22 height 11
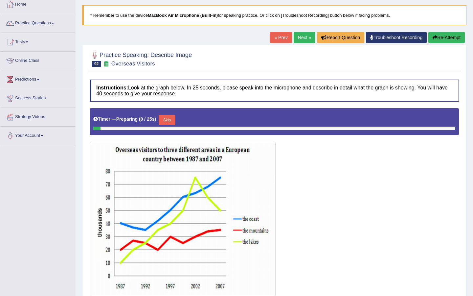
scroll to position [88, 0]
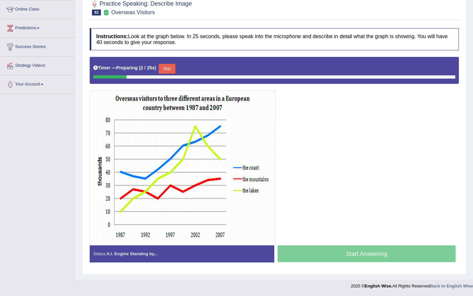
click at [169, 70] on button "Skip" at bounding box center [167, 69] width 16 height 10
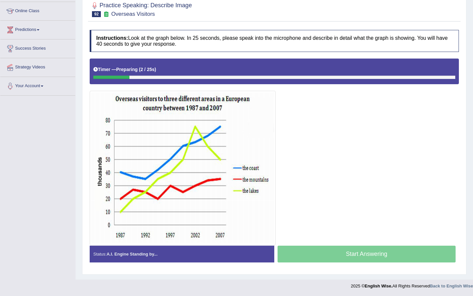
scroll to position [87, 0]
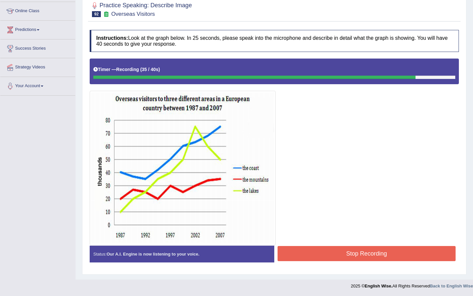
click at [307, 251] on button "Stop Recording" at bounding box center [366, 253] width 178 height 15
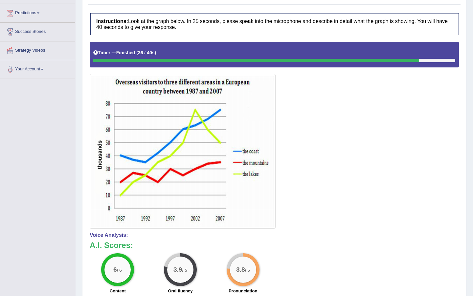
scroll to position [43, 0]
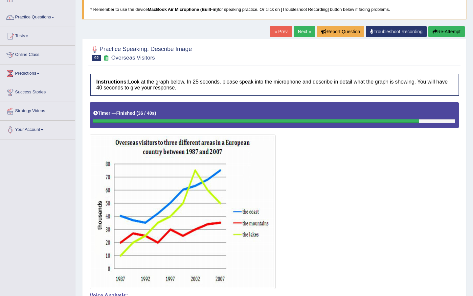
click at [444, 30] on button "Re-Attempt" at bounding box center [446, 31] width 36 height 11
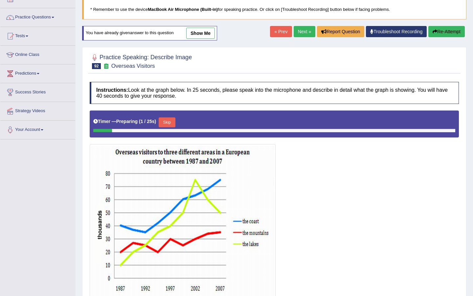
click at [168, 123] on button "Skip" at bounding box center [167, 122] width 16 height 10
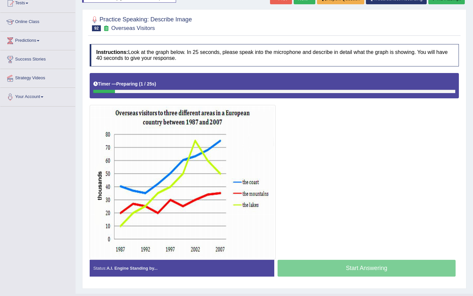
scroll to position [77, 0]
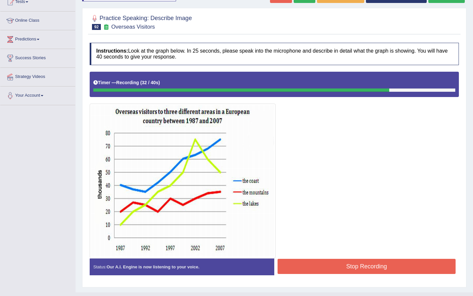
click at [311, 270] on button "Stop Recording" at bounding box center [366, 265] width 178 height 15
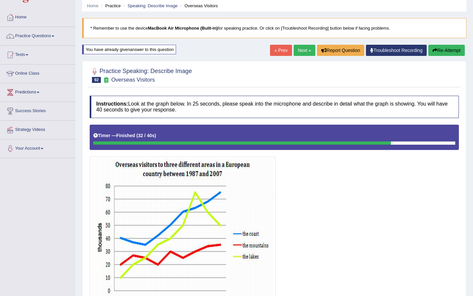
scroll to position [25, 0]
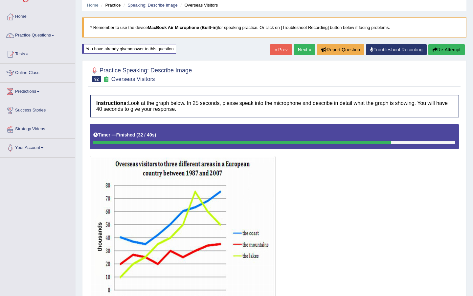
click at [301, 51] on link "Next »" at bounding box center [305, 49] width 22 height 11
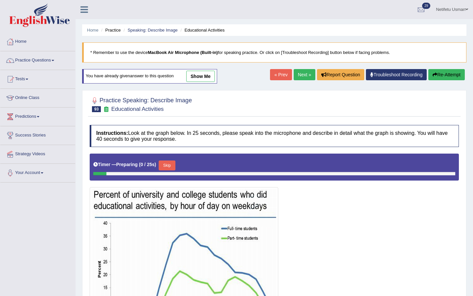
click at [173, 165] on button "Skip" at bounding box center [167, 165] width 16 height 10
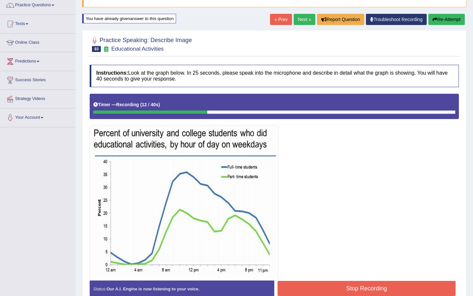
scroll to position [90, 0]
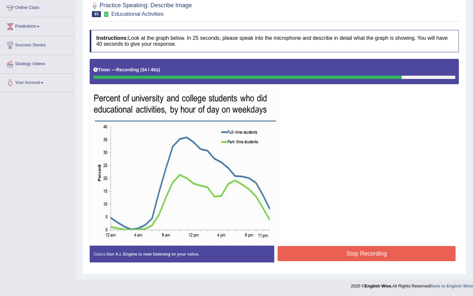
click at [333, 252] on button "Stop Recording" at bounding box center [366, 253] width 178 height 15
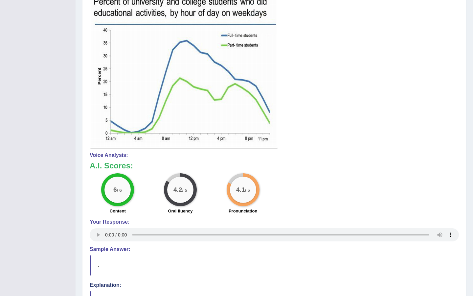
scroll to position [0, 0]
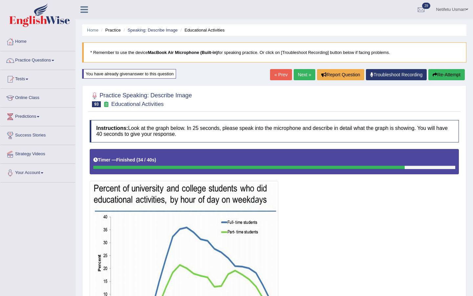
click at [300, 70] on link "Next »" at bounding box center [305, 74] width 22 height 11
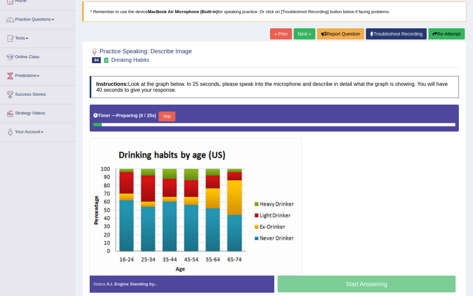
scroll to position [54, 0]
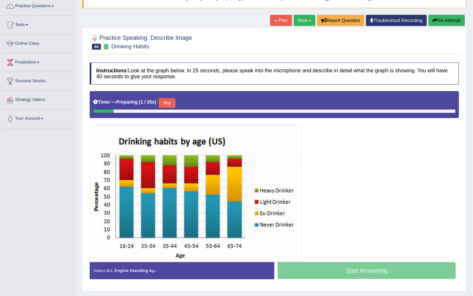
click at [167, 103] on button "Skip" at bounding box center [167, 103] width 16 height 10
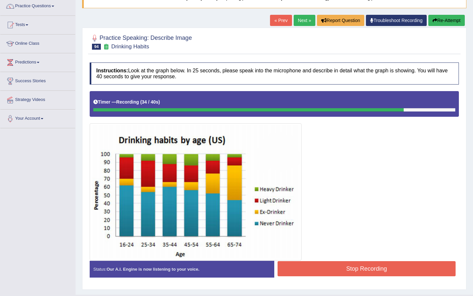
click at [308, 263] on button "Stop Recording" at bounding box center [366, 268] width 178 height 15
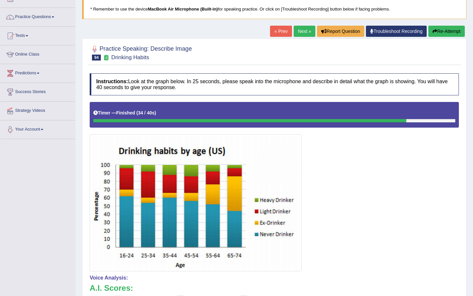
scroll to position [0, 0]
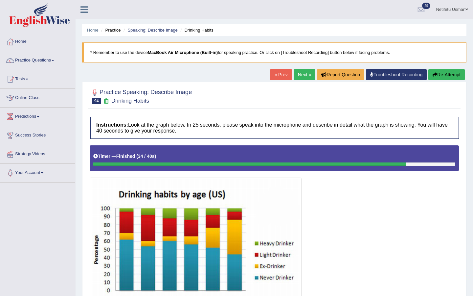
click at [296, 72] on link "Next »" at bounding box center [305, 74] width 22 height 11
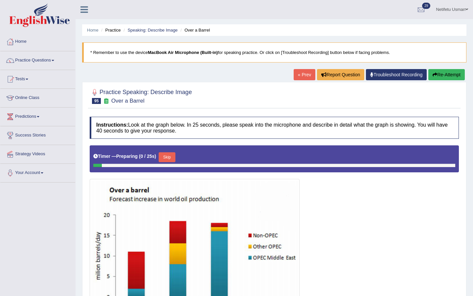
scroll to position [67, 0]
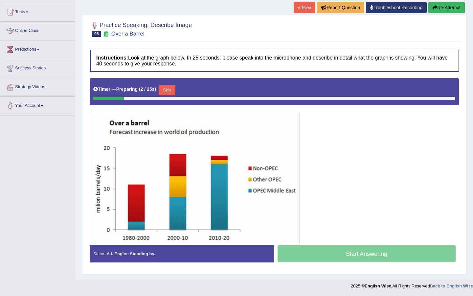
click at [172, 90] on button "Skip" at bounding box center [167, 90] width 16 height 10
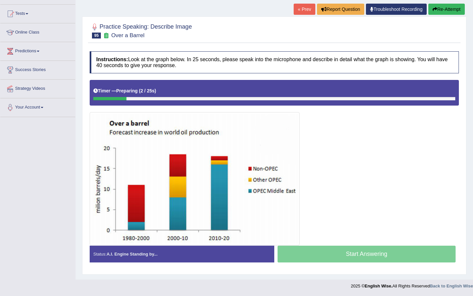
scroll to position [65, 0]
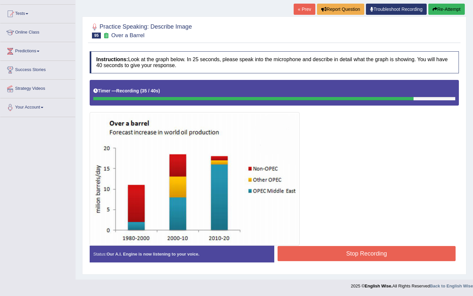
click at [302, 247] on button "Stop Recording" at bounding box center [366, 253] width 178 height 15
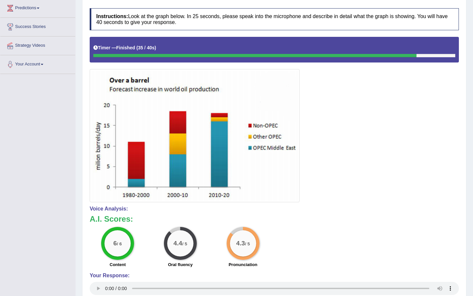
scroll to position [0, 0]
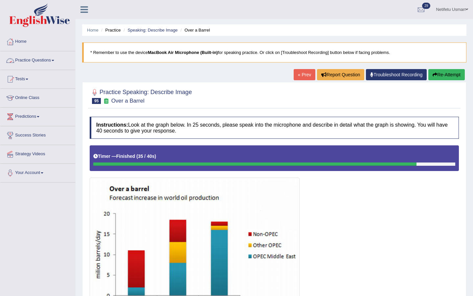
click at [55, 60] on link "Practice Questions" at bounding box center [37, 59] width 75 height 16
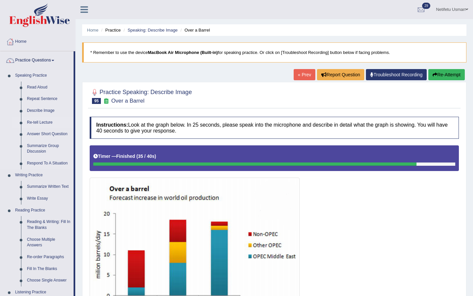
click at [31, 122] on link "Re-tell Lecture" at bounding box center [49, 123] width 50 height 12
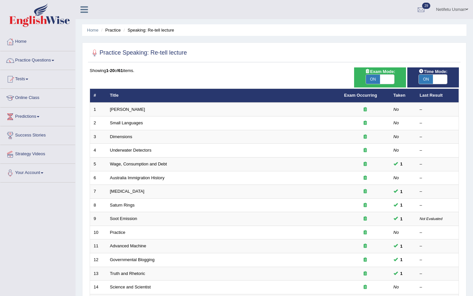
scroll to position [139, 0]
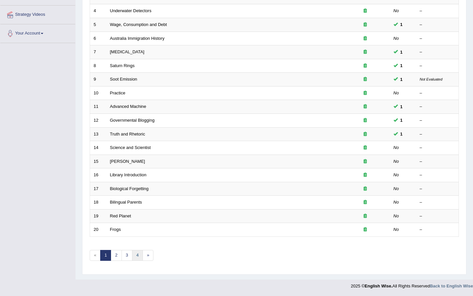
click at [137, 255] on link "4" at bounding box center [137, 255] width 11 height 11
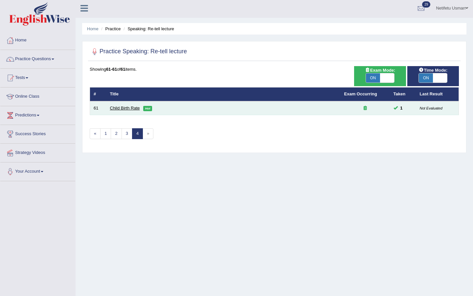
click at [131, 108] on link "Child Birth Rate" at bounding box center [125, 107] width 30 height 5
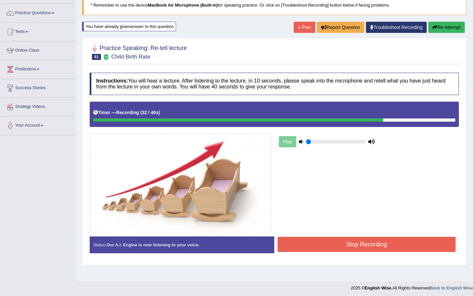
scroll to position [49, 0]
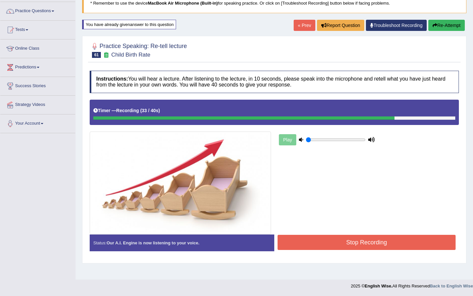
click at [335, 252] on div "Status: Our A.I. Engine is now listening to your voice. Start Answering Stop Re…" at bounding box center [274, 245] width 369 height 23
click at [328, 247] on button "Stop Recording" at bounding box center [366, 241] width 178 height 15
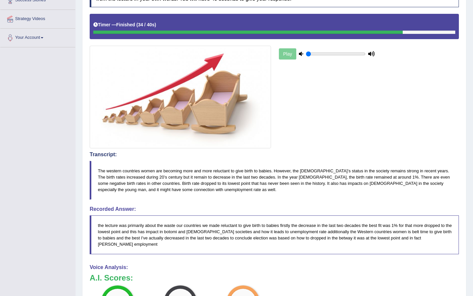
scroll to position [0, 0]
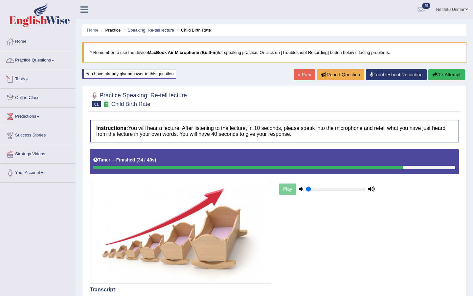
click at [38, 61] on link "Practice Questions" at bounding box center [37, 59] width 75 height 16
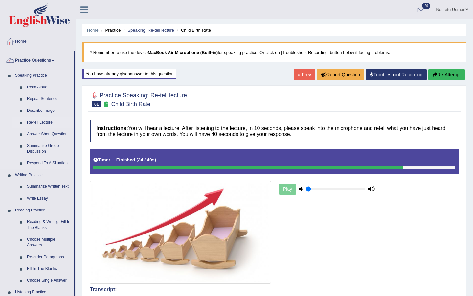
click at [43, 122] on link "Re-tell Lecture" at bounding box center [49, 123] width 50 height 12
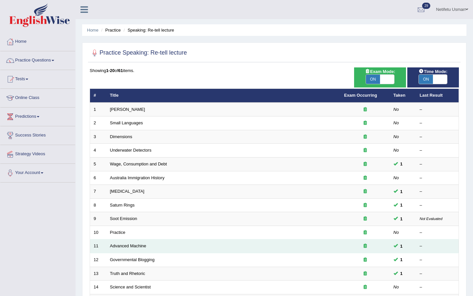
scroll to position [139, 0]
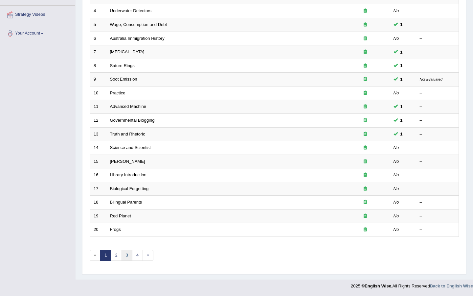
click at [123, 255] on link "3" at bounding box center [127, 255] width 11 height 11
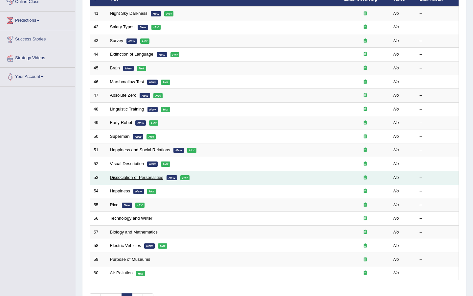
scroll to position [67, 0]
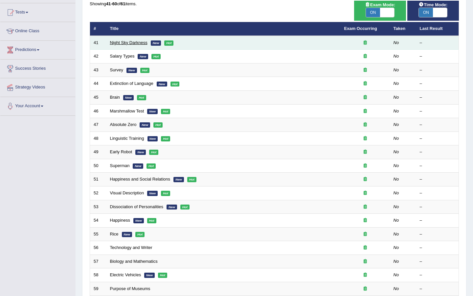
click at [127, 45] on link "Night Sky Darkness" at bounding box center [128, 42] width 37 height 5
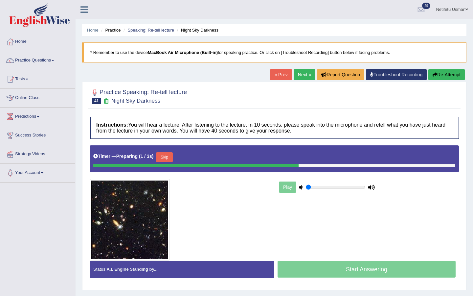
click at [167, 158] on button "Skip" at bounding box center [164, 157] width 16 height 10
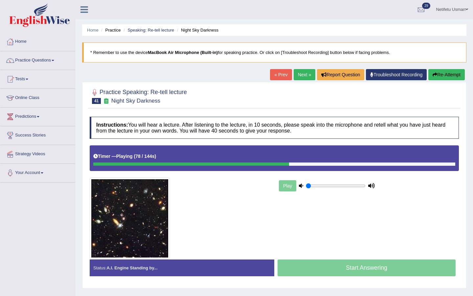
click at [334, 270] on div "Start Answering" at bounding box center [366, 268] width 185 height 18
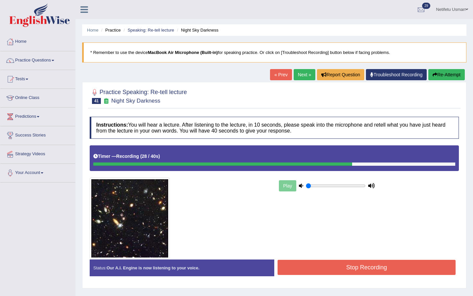
click at [346, 264] on button "Stop Recording" at bounding box center [366, 266] width 178 height 15
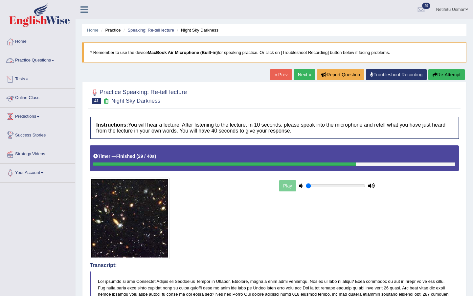
click at [56, 61] on link "Practice Questions" at bounding box center [37, 59] width 75 height 16
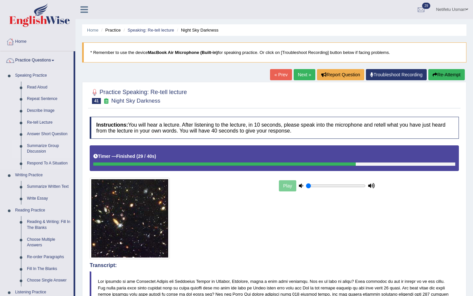
click at [35, 148] on link "Summarize Group Discussion" at bounding box center [49, 148] width 50 height 17
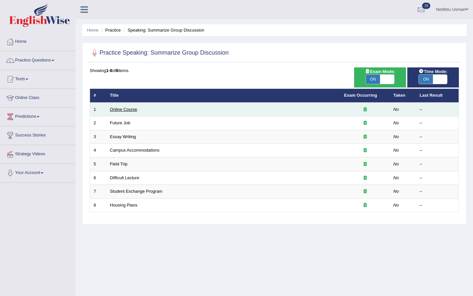
click at [133, 109] on link "Online Course" at bounding box center [123, 109] width 27 height 5
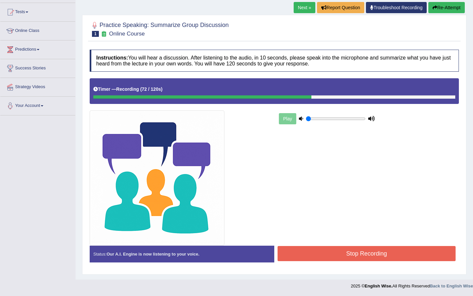
scroll to position [67, 0]
click at [313, 253] on button "Stop Recording" at bounding box center [366, 253] width 178 height 15
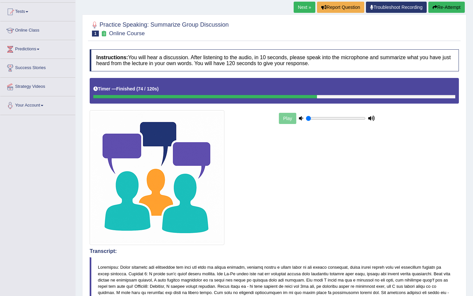
scroll to position [0, 0]
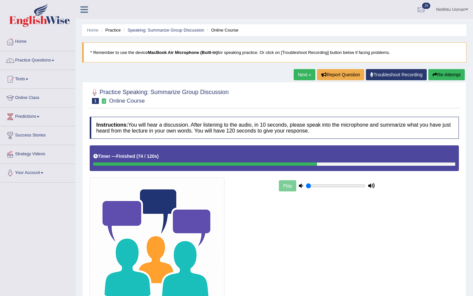
click at [299, 74] on link "Next »" at bounding box center [305, 74] width 22 height 11
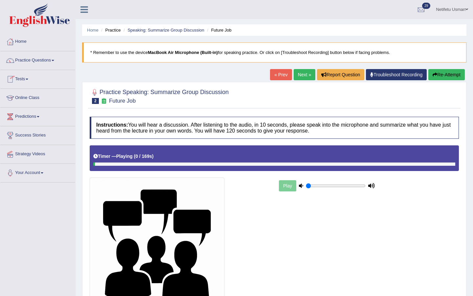
click at [29, 80] on link "Tests" at bounding box center [37, 78] width 75 height 16
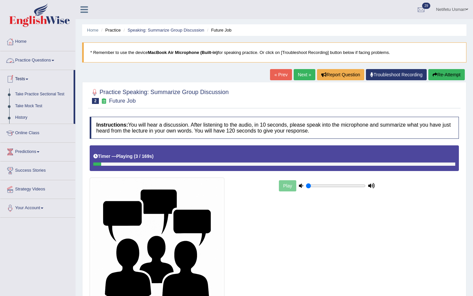
click at [34, 61] on link "Practice Questions" at bounding box center [37, 59] width 75 height 16
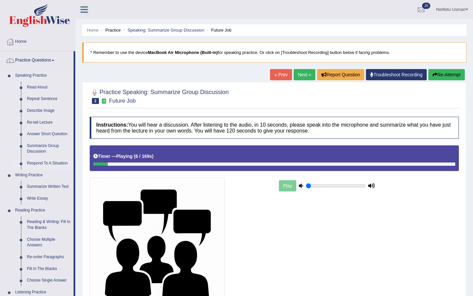
click at [43, 165] on link "Respond To A Situation" at bounding box center [49, 163] width 50 height 12
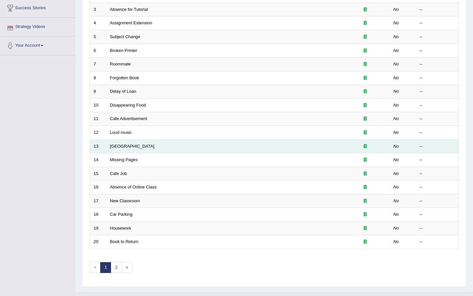
scroll to position [139, 0]
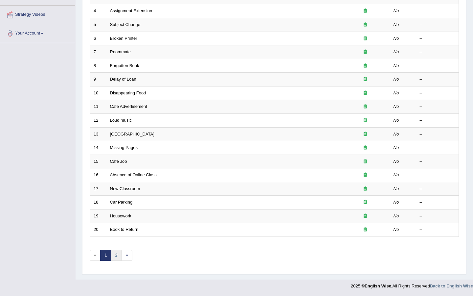
click at [117, 255] on link "2" at bounding box center [116, 255] width 11 height 11
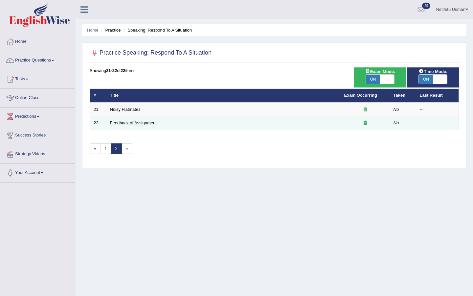
click at [137, 122] on link "Feedback of Assignment" at bounding box center [133, 122] width 47 height 5
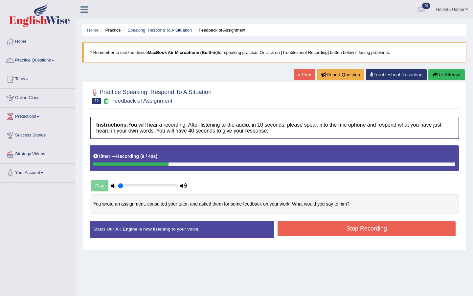
click at [313, 232] on button "Stop Recording" at bounding box center [366, 228] width 178 height 15
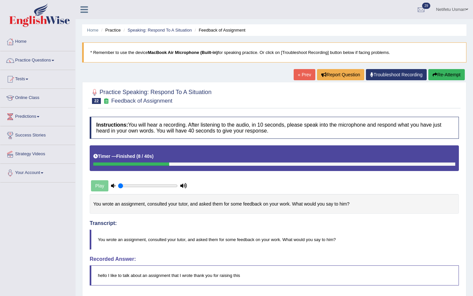
click at [442, 77] on button "Re-Attempt" at bounding box center [446, 74] width 36 height 11
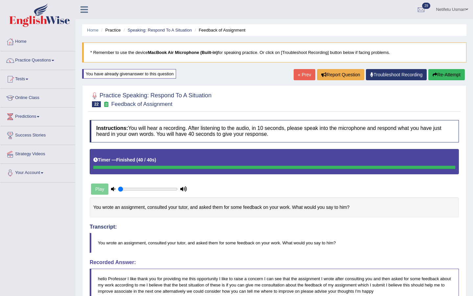
click at [440, 77] on button "Re-Attempt" at bounding box center [446, 74] width 36 height 11
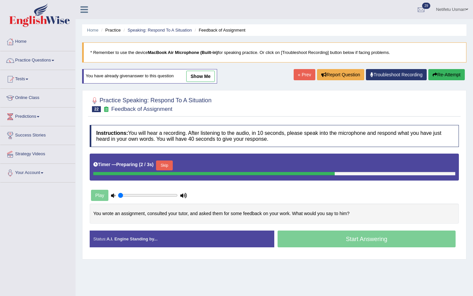
click at [169, 166] on button "Skip" at bounding box center [164, 165] width 16 height 10
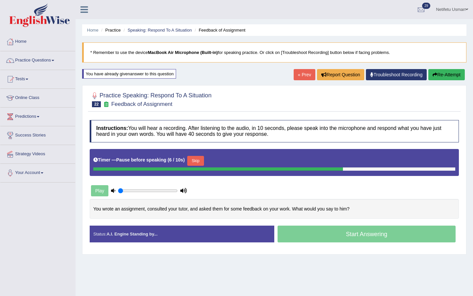
click at [189, 157] on div "Timer — Pause before speaking ( 6 / 10s ) Skip" at bounding box center [274, 160] width 362 height 13
click at [196, 159] on button "Skip" at bounding box center [195, 161] width 16 height 10
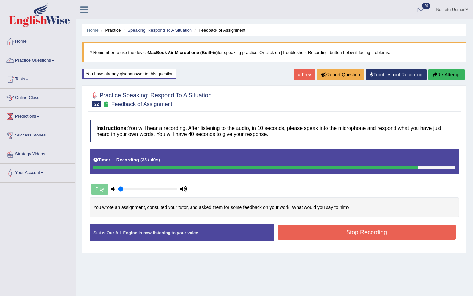
click at [359, 234] on button "Stop Recording" at bounding box center [366, 231] width 178 height 15
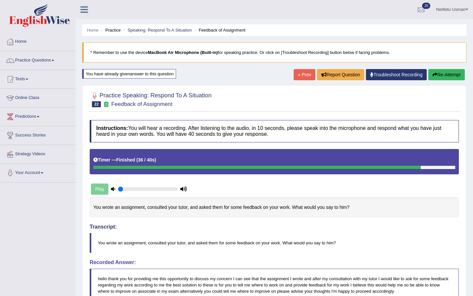
click at [441, 73] on button "Re-Attempt" at bounding box center [446, 74] width 36 height 11
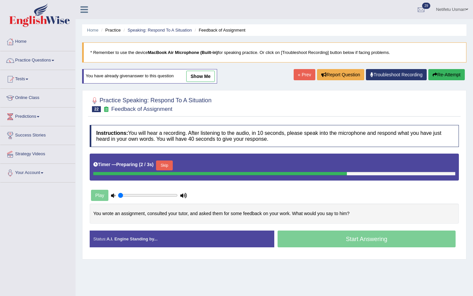
click at [166, 168] on button "Skip" at bounding box center [164, 165] width 16 height 10
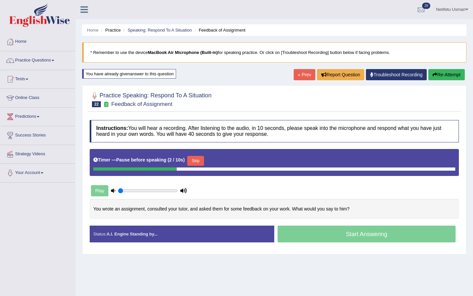
click at [202, 157] on button "Skip" at bounding box center [195, 161] width 16 height 10
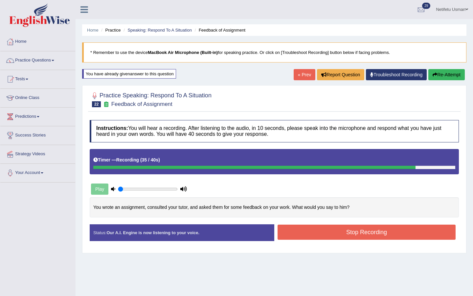
click at [330, 233] on button "Stop Recording" at bounding box center [366, 231] width 178 height 15
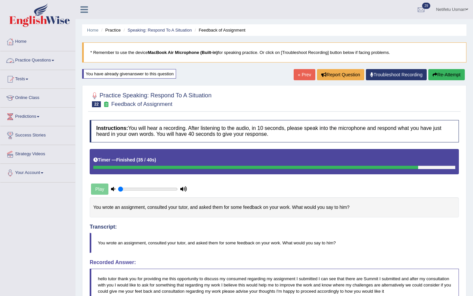
click at [21, 59] on link "Practice Questions" at bounding box center [37, 59] width 75 height 16
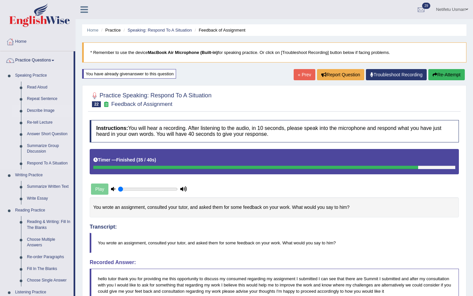
click at [34, 106] on link "Describe Image" at bounding box center [49, 111] width 50 height 12
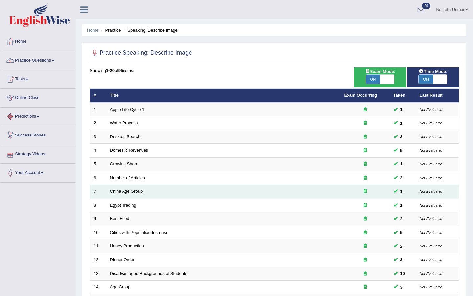
click at [110, 190] on link "China Age Group" at bounding box center [126, 190] width 33 height 5
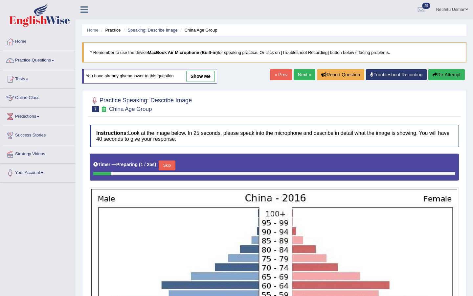
click at [172, 163] on button "Skip" at bounding box center [167, 165] width 16 height 10
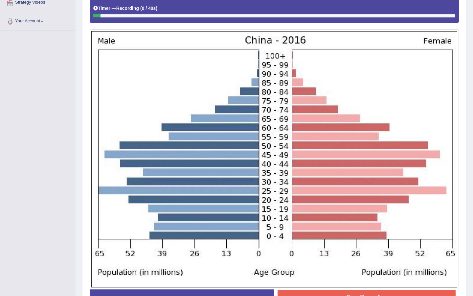
scroll to position [155, 0]
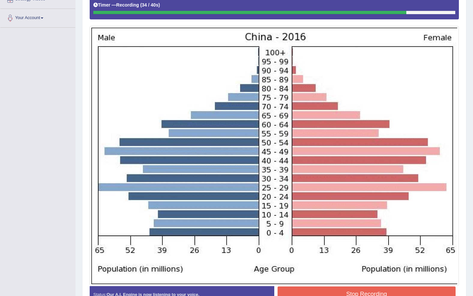
click at [299, 290] on button "Stop Recording" at bounding box center [366, 293] width 178 height 15
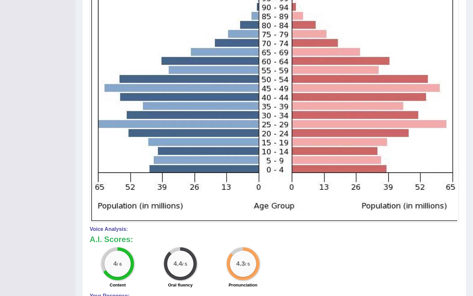
scroll to position [0, 0]
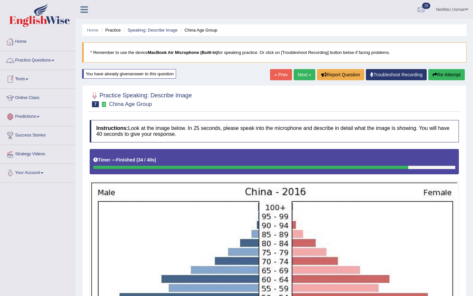
click at [42, 59] on link "Practice Questions" at bounding box center [37, 59] width 75 height 16
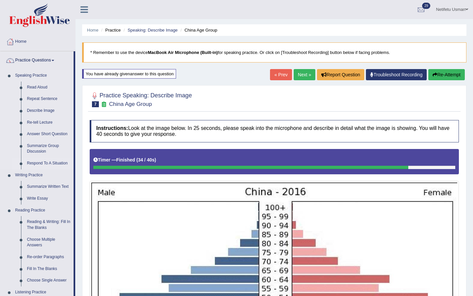
click at [39, 164] on link "Respond To A Situation" at bounding box center [49, 163] width 50 height 12
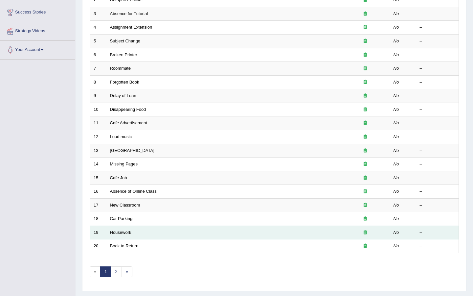
scroll to position [139, 0]
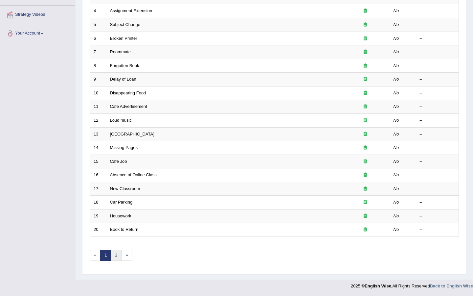
click at [118, 259] on link "2" at bounding box center [116, 255] width 11 height 11
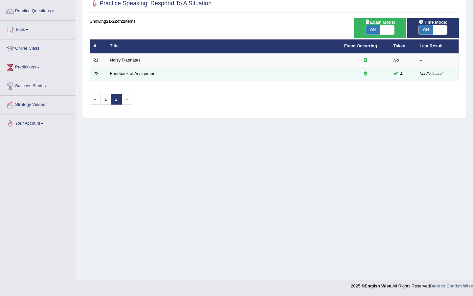
click at [125, 77] on td "Feedback of Assignment" at bounding box center [223, 74] width 234 height 14
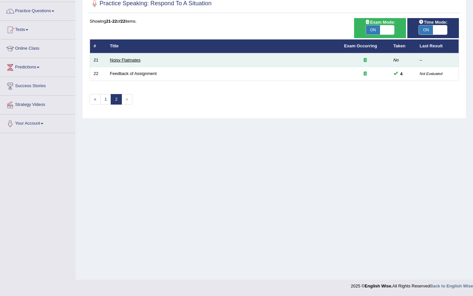
click at [132, 58] on link "Noisy Flatmates" at bounding box center [125, 59] width 31 height 5
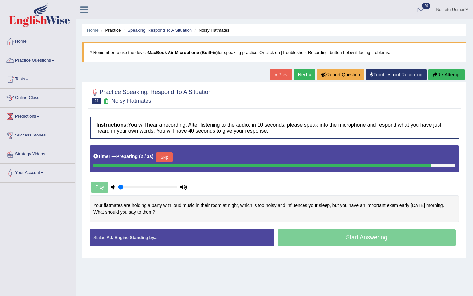
click at [165, 156] on button "Skip" at bounding box center [164, 157] width 16 height 10
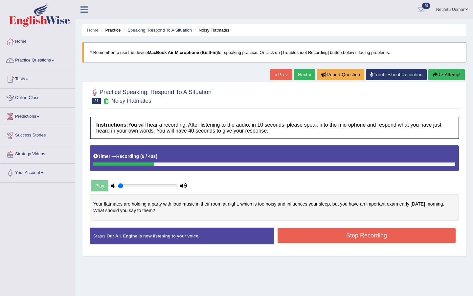
click at [291, 232] on button "Stop Recording" at bounding box center [366, 235] width 178 height 15
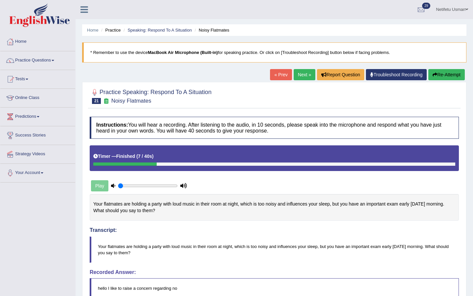
click at [437, 73] on button "Re-Attempt" at bounding box center [446, 74] width 36 height 11
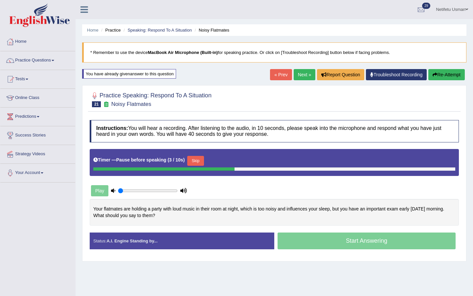
click at [203, 159] on button "Skip" at bounding box center [195, 161] width 16 height 10
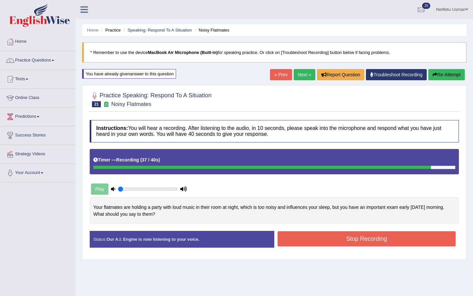
click at [349, 233] on button "Stop Recording" at bounding box center [366, 238] width 178 height 15
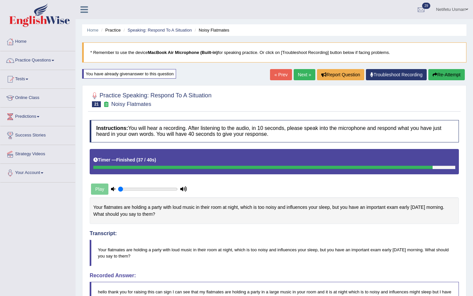
click at [304, 72] on link "Next »" at bounding box center [305, 74] width 22 height 11
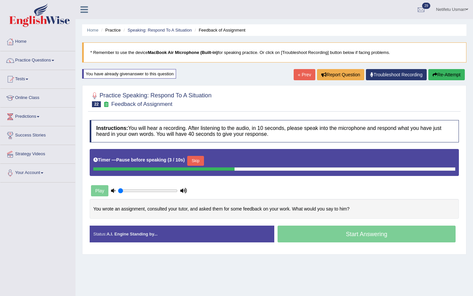
click at [199, 161] on button "Skip" at bounding box center [195, 161] width 16 height 10
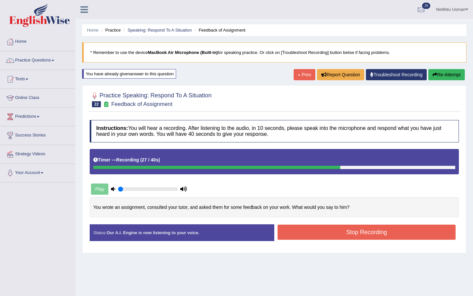
click at [293, 232] on button "Stop Recording" at bounding box center [366, 231] width 178 height 15
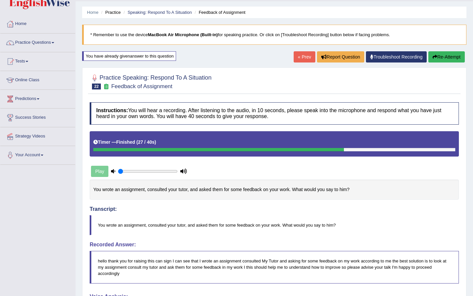
scroll to position [17, 0]
